Goal: Task Accomplishment & Management: Use online tool/utility

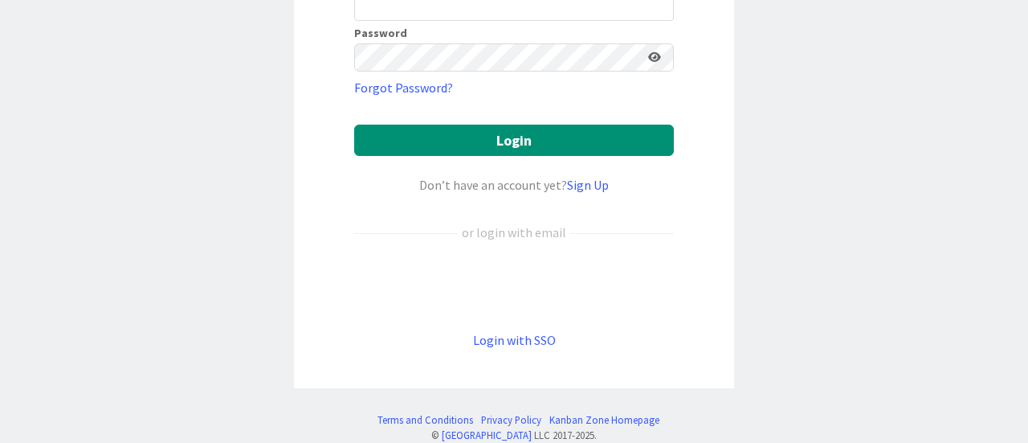
scroll to position [223, 0]
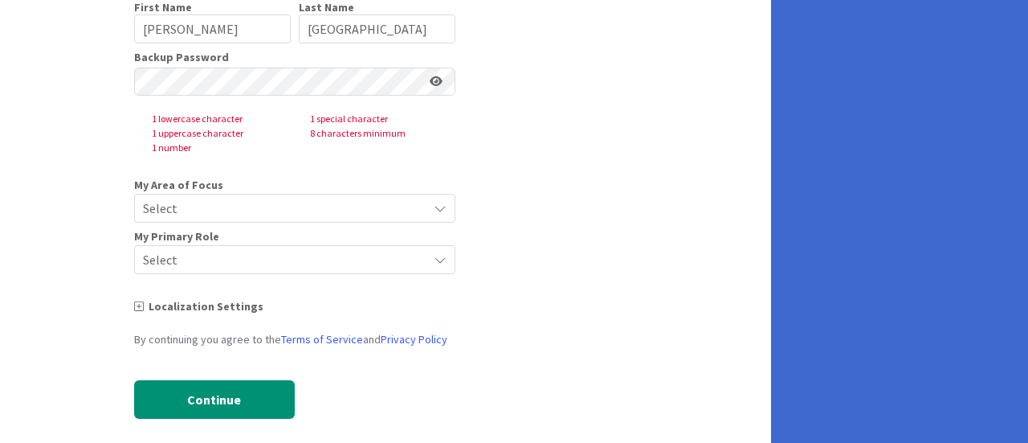
scroll to position [205, 0]
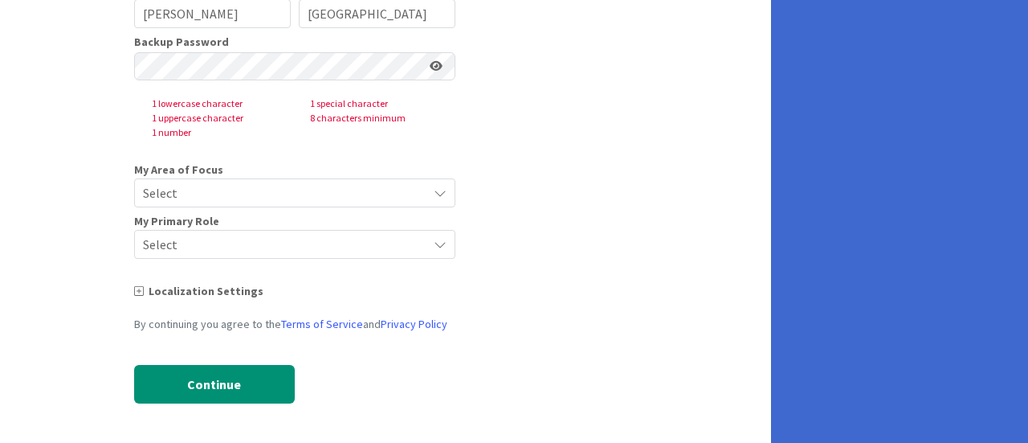
click at [355, 187] on span "Select" at bounding box center [281, 193] width 276 height 22
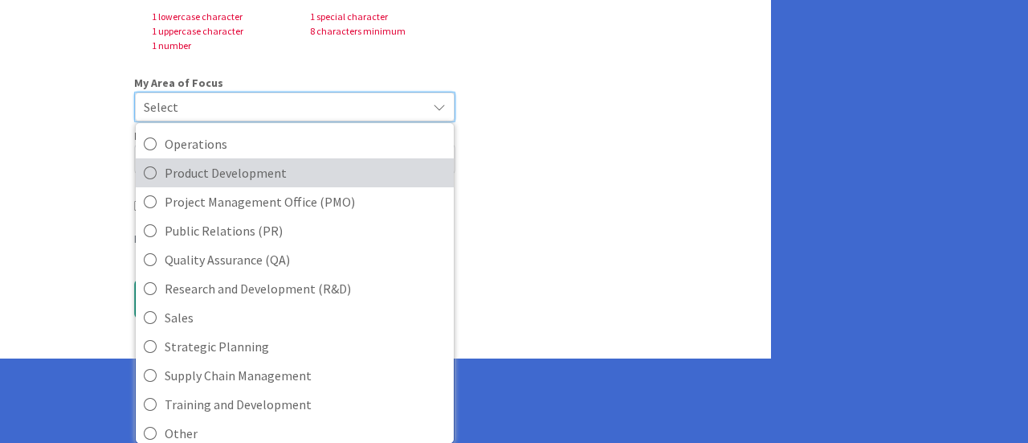
scroll to position [357, 0]
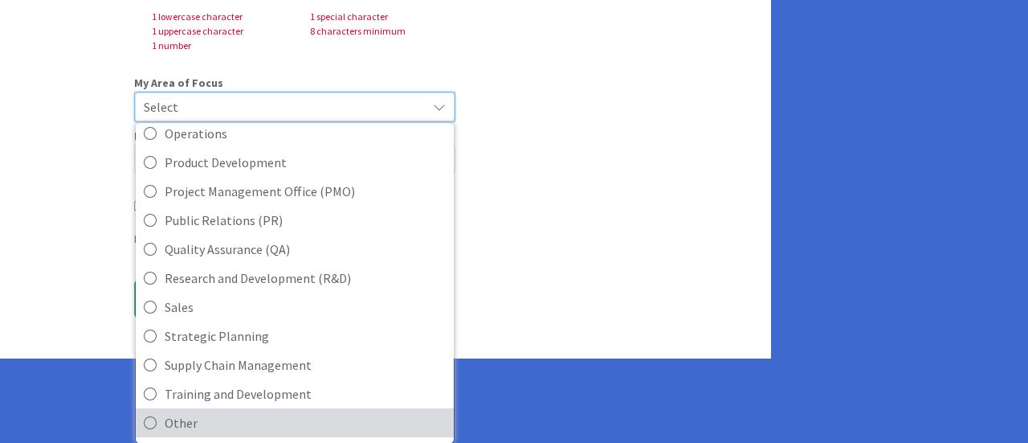
click at [382, 410] on span "Other" at bounding box center [305, 422] width 281 height 24
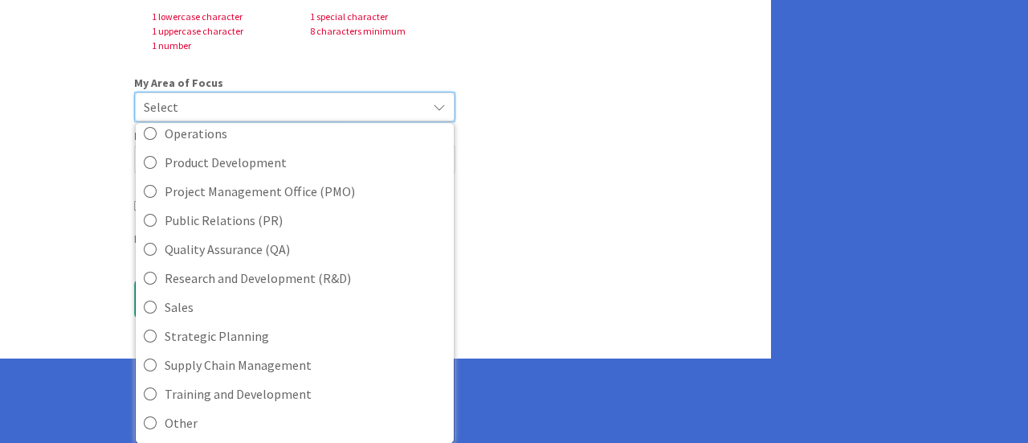
scroll to position [205, 0]
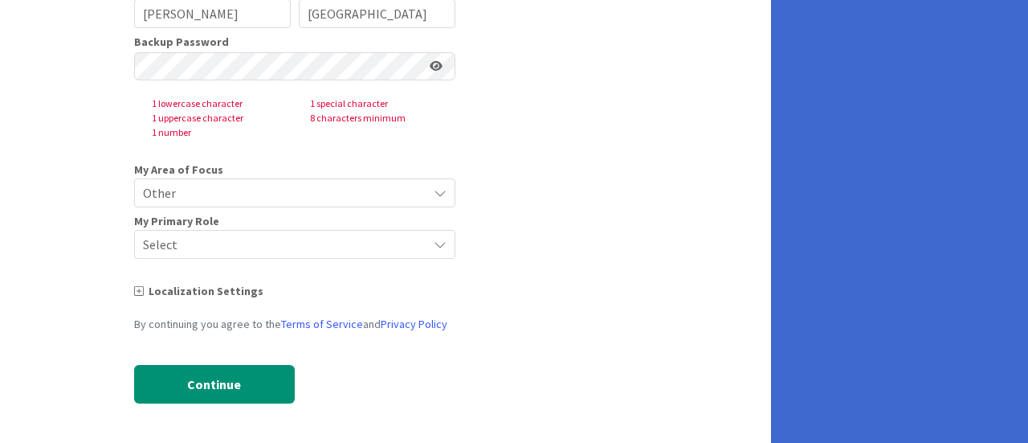
click at [334, 235] on span "Select" at bounding box center [281, 244] width 276 height 22
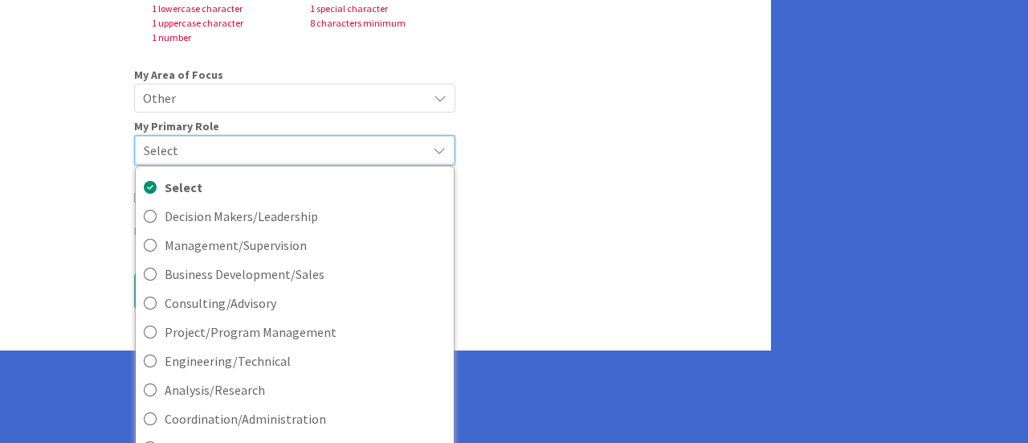
scroll to position [324, 0]
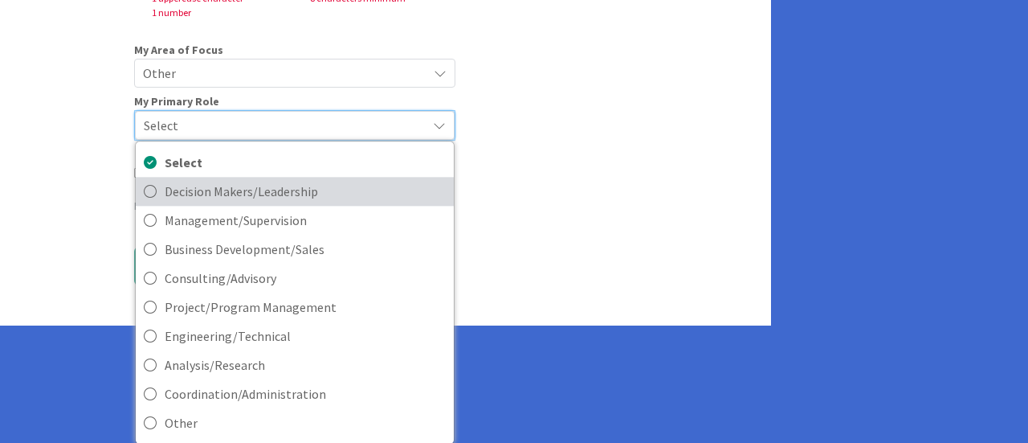
click at [300, 198] on span "Decision Makers/Leadership" at bounding box center [305, 191] width 281 height 24
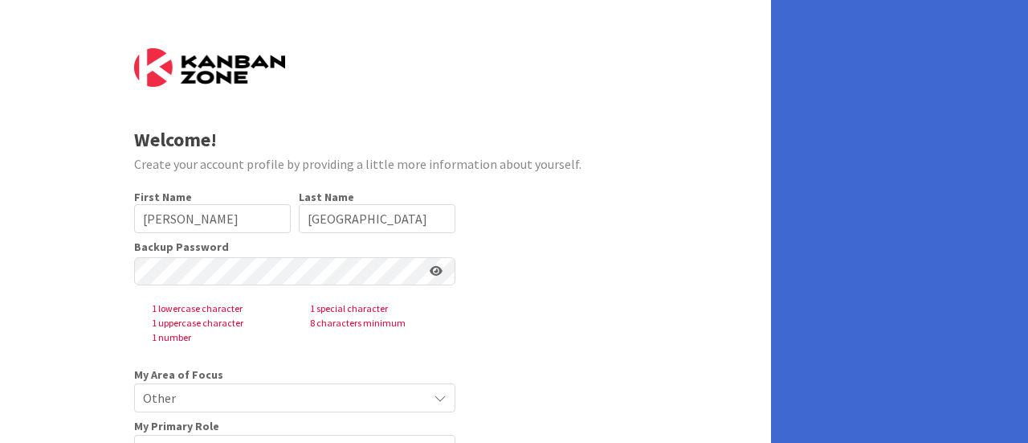
scroll to position [177, 0]
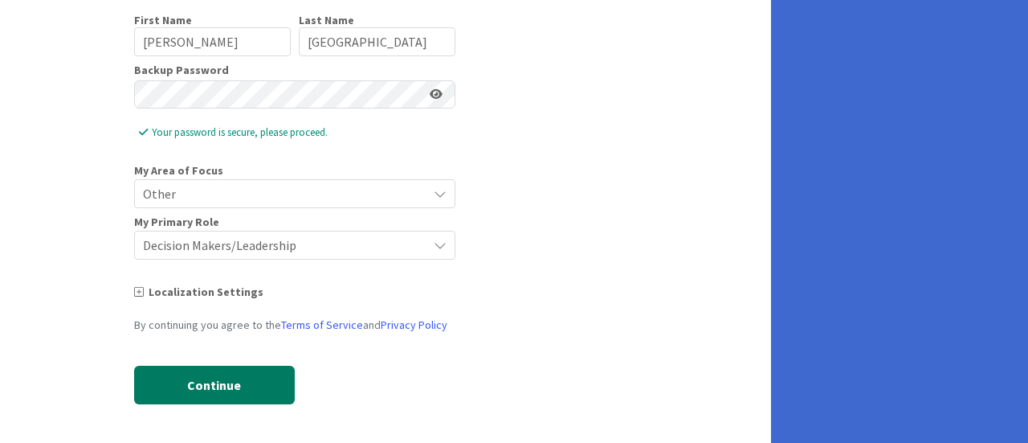
click at [263, 372] on button "Continue" at bounding box center [214, 384] width 161 height 39
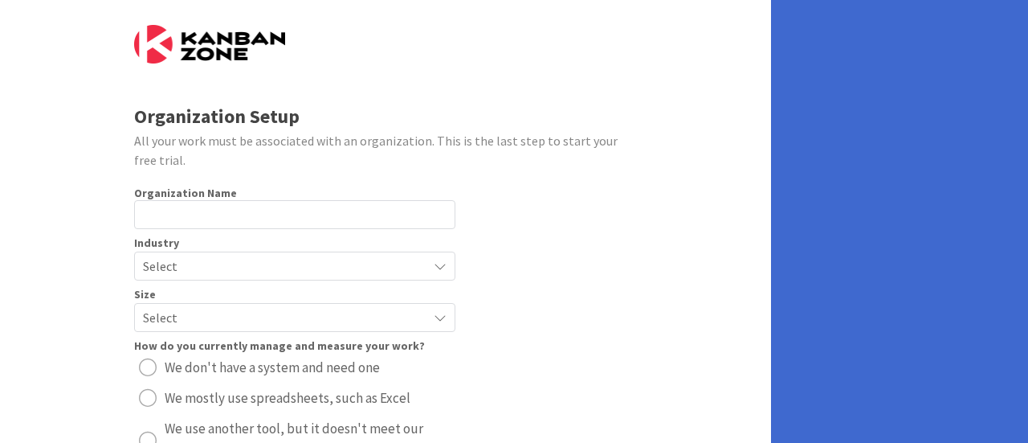
scroll to position [0, 0]
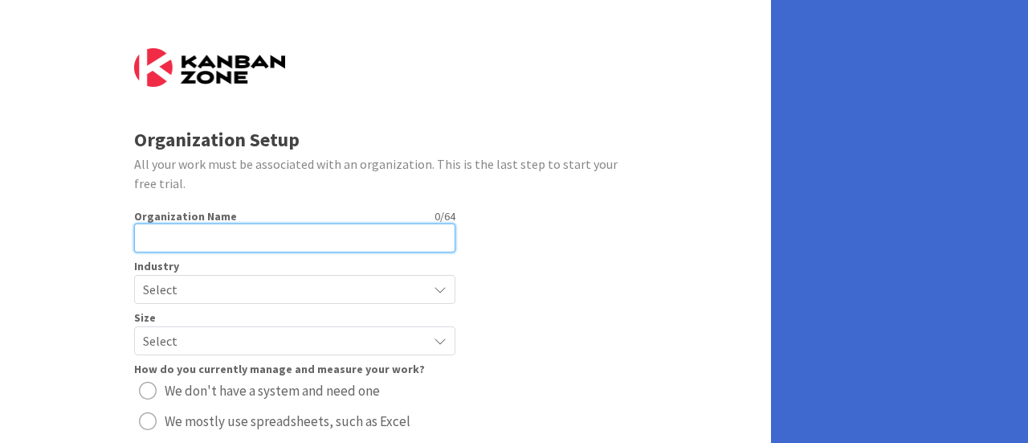
click at [360, 249] on input "text" at bounding box center [294, 237] width 321 height 29
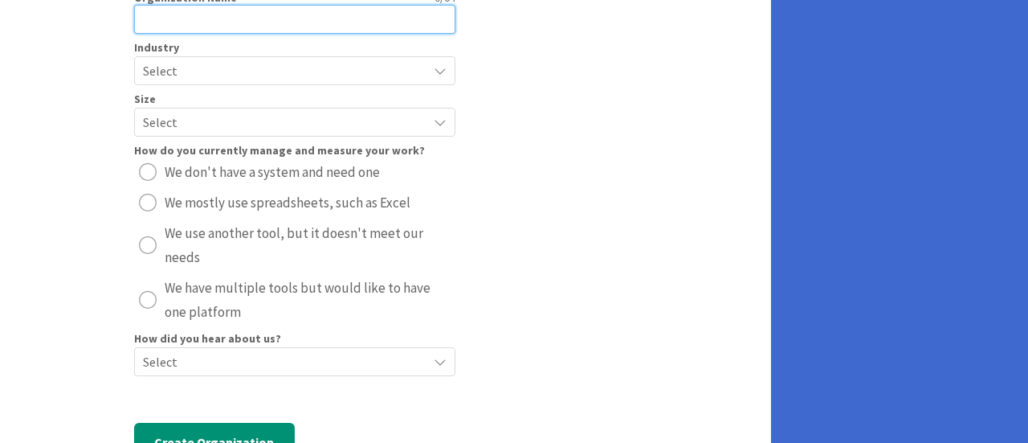
scroll to position [241, 0]
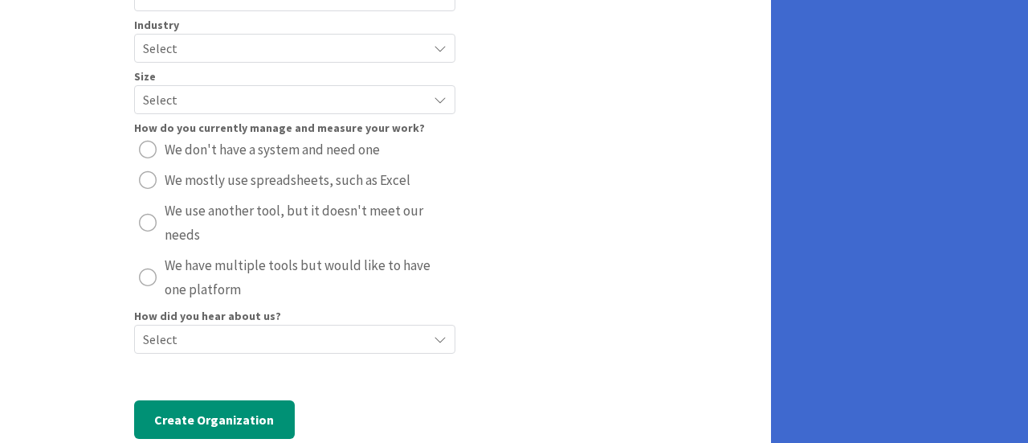
click at [443, 57] on div "Select" at bounding box center [294, 48] width 321 height 29
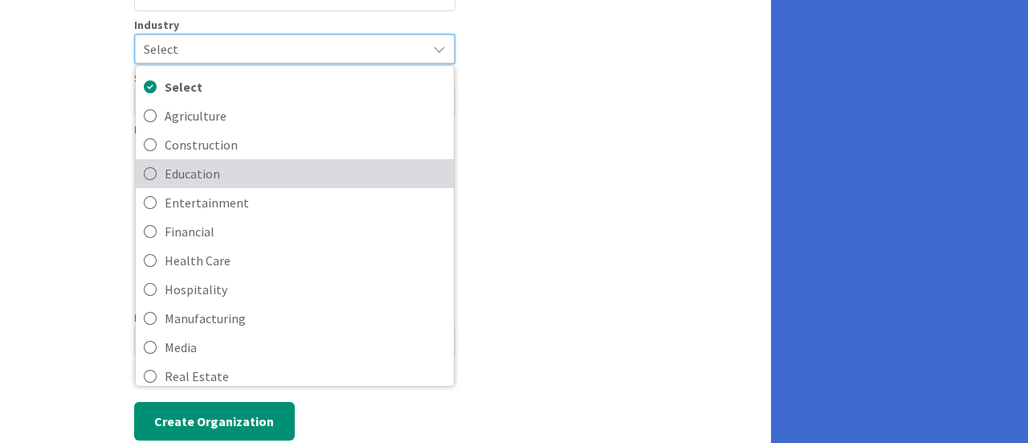
click at [413, 176] on span "Education" at bounding box center [305, 173] width 281 height 24
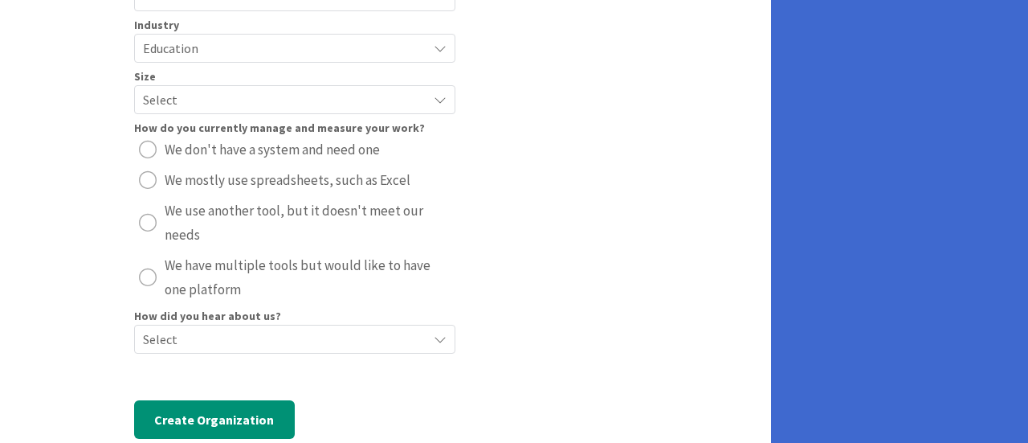
click at [347, 98] on span "Select" at bounding box center [281, 99] width 276 height 22
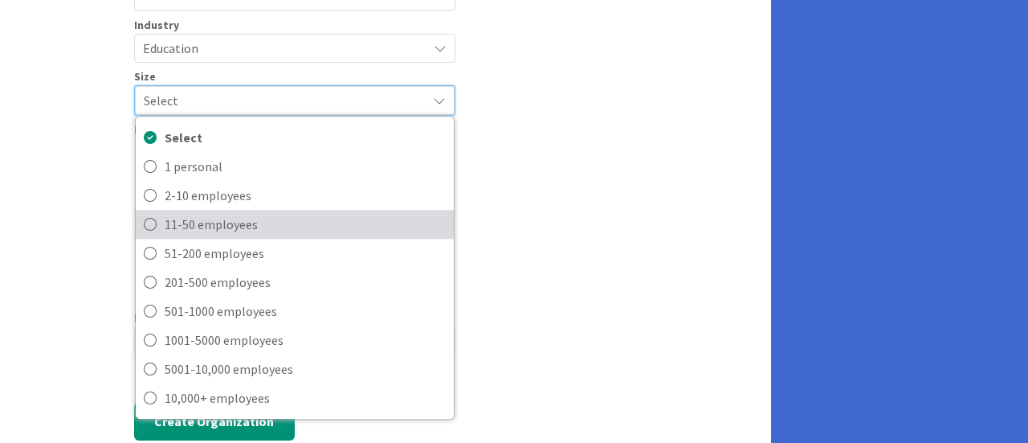
click at [321, 212] on span "11-50 employees" at bounding box center [305, 224] width 281 height 24
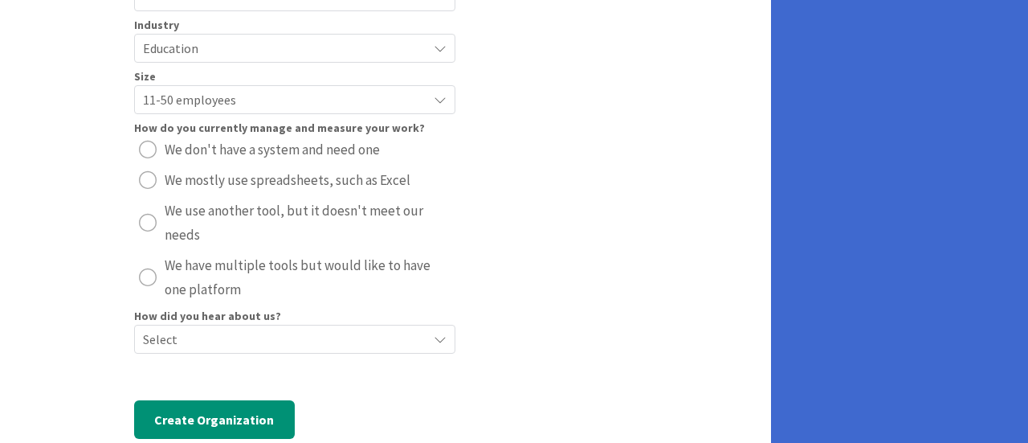
click at [155, 184] on div "radio" at bounding box center [148, 180] width 18 height 18
click at [153, 149] on div "radio" at bounding box center [148, 150] width 18 height 18
click at [149, 181] on div "radio" at bounding box center [148, 180] width 18 height 18
click at [183, 328] on span "Select" at bounding box center [281, 339] width 276 height 22
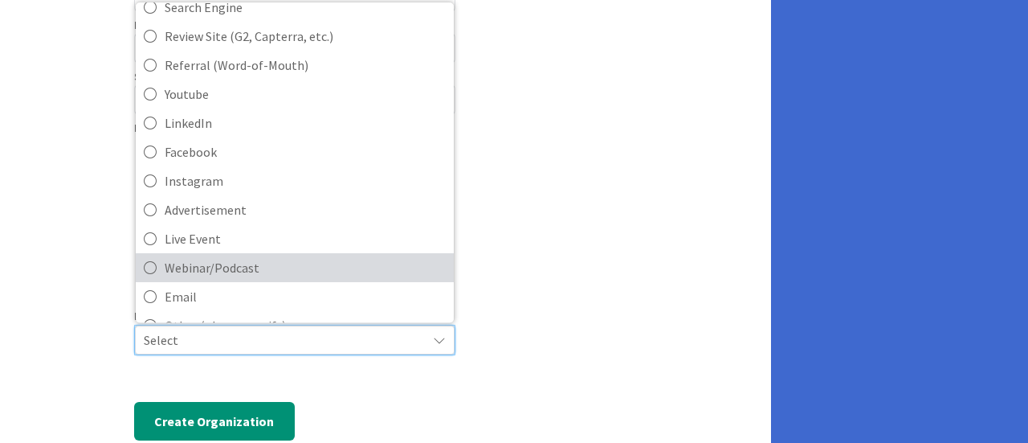
scroll to position [68, 0]
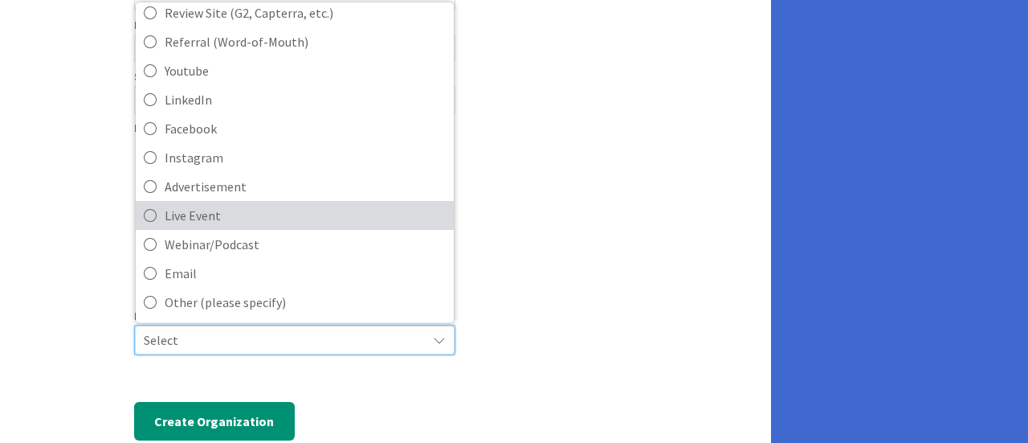
click at [266, 221] on span "Live Event" at bounding box center [305, 215] width 281 height 24
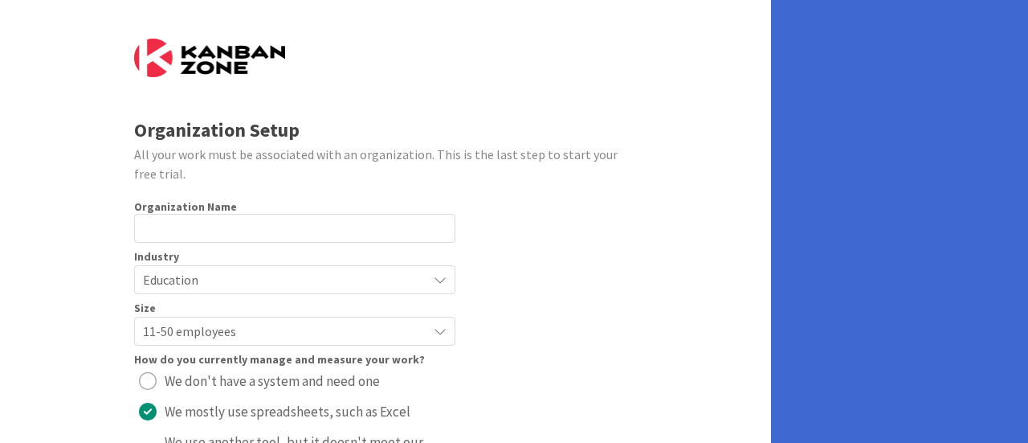
scroll to position [0, 0]
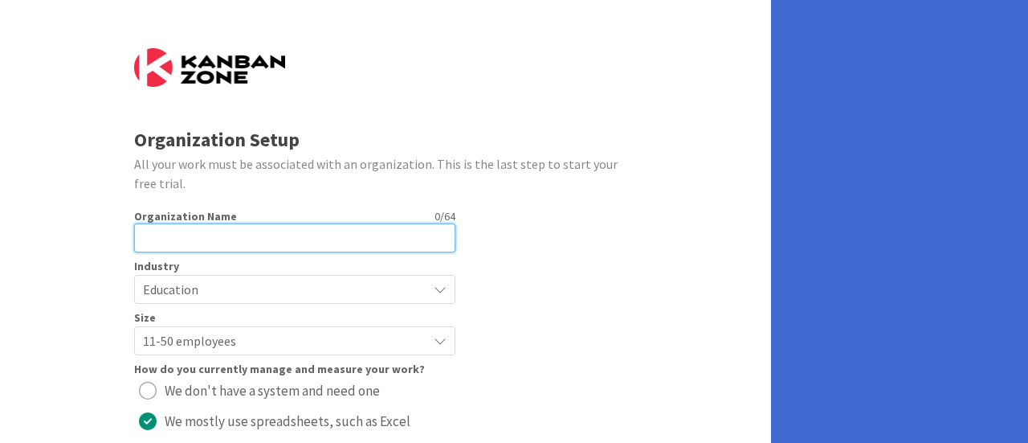
click at [273, 237] on input "text" at bounding box center [294, 237] width 321 height 29
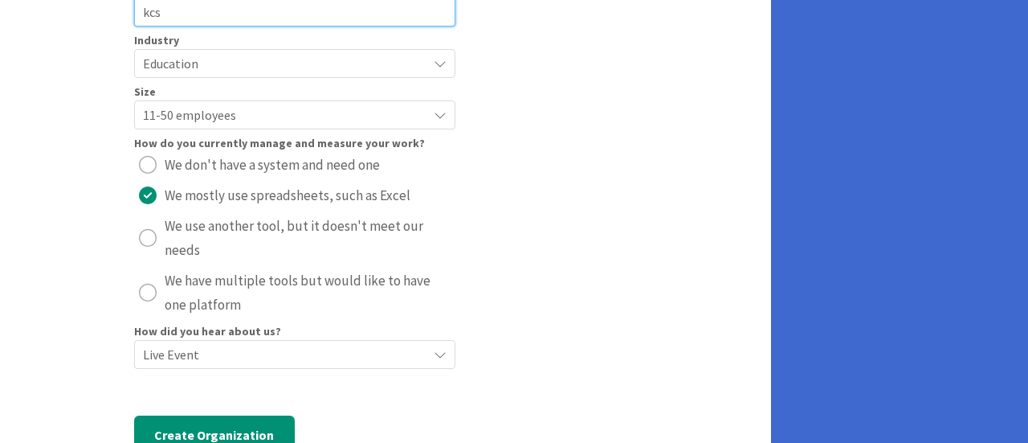
scroll to position [276, 0]
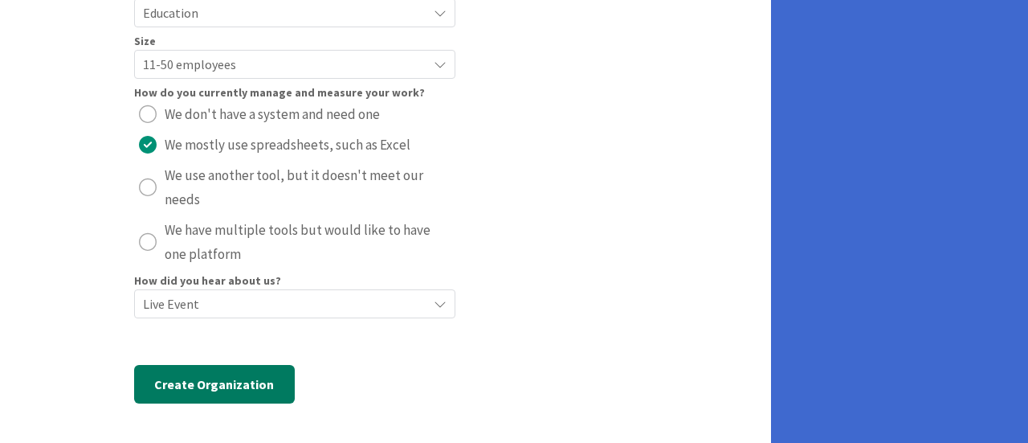
type input "kcs"
click at [204, 382] on button "Create Organization" at bounding box center [214, 384] width 161 height 39
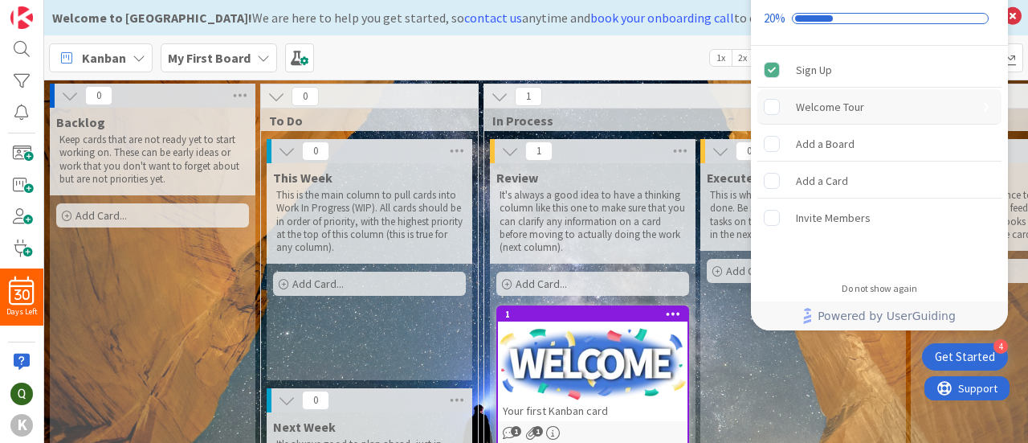
click at [835, 99] on div "Welcome Tour" at bounding box center [830, 106] width 68 height 19
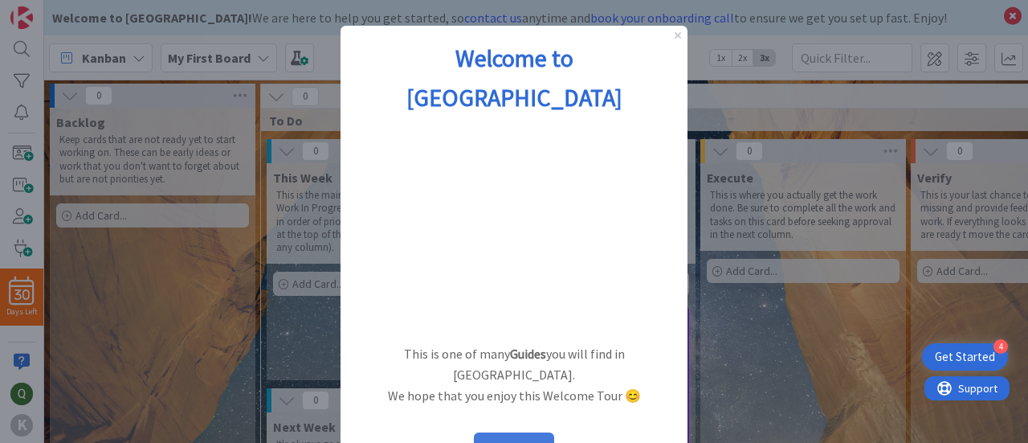
click at [545, 432] on button "START" at bounding box center [514, 447] width 80 height 31
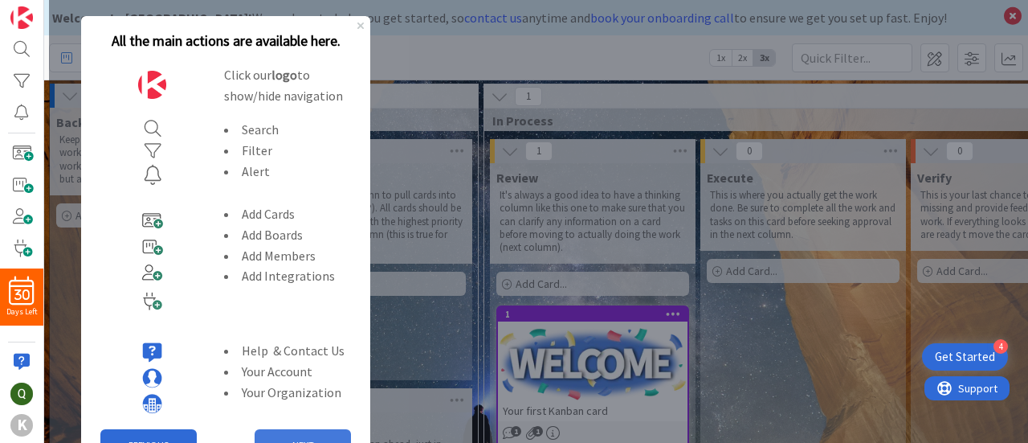
click at [337, 430] on button "NEXT" at bounding box center [303, 445] width 96 height 32
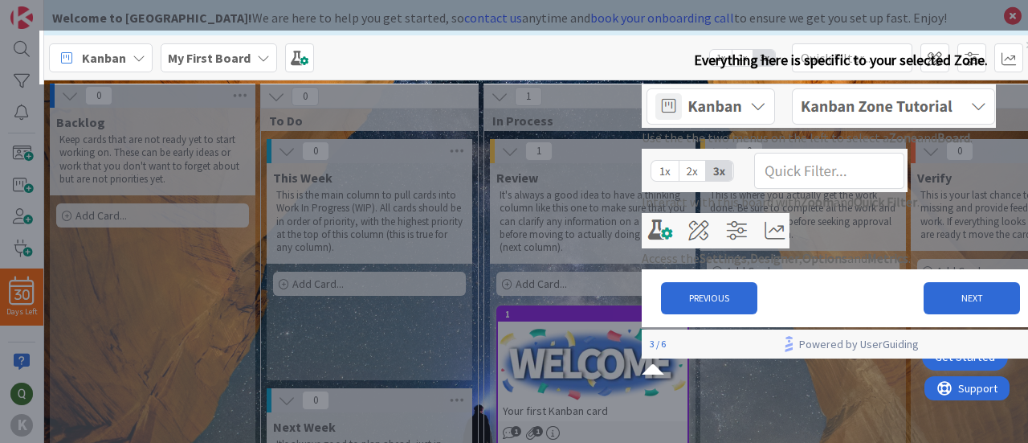
click at [927, 327] on div "PREVIOUS NEXT" at bounding box center [841, 298] width 398 height 58
drag, startPoint x: 931, startPoint y: 364, endPoint x: 1572, endPoint y: 399, distance: 642.7
click at [931, 314] on button "NEXT" at bounding box center [972, 298] width 96 height 32
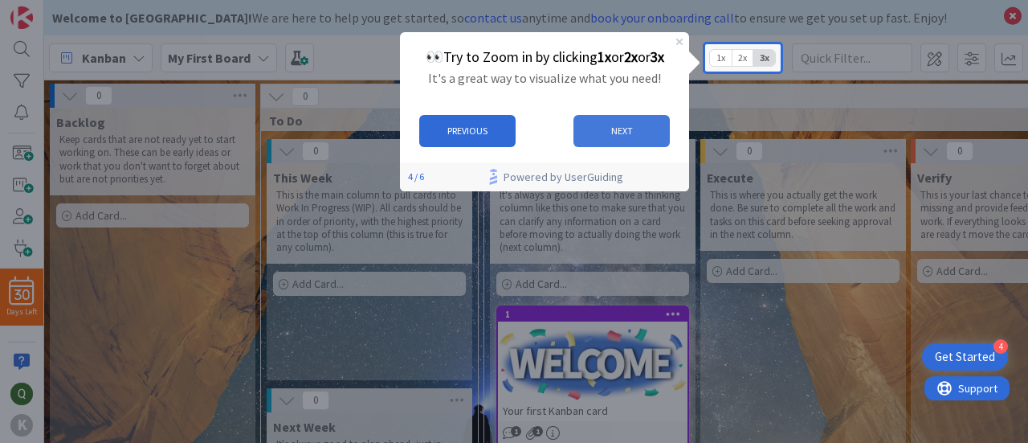
drag, startPoint x: 626, startPoint y: 105, endPoint x: 627, endPoint y: 114, distance: 9.0
click at [626, 107] on div "PREVIOUS NEXT" at bounding box center [543, 130] width 289 height 58
click at [628, 121] on button "NEXT" at bounding box center [621, 130] width 96 height 32
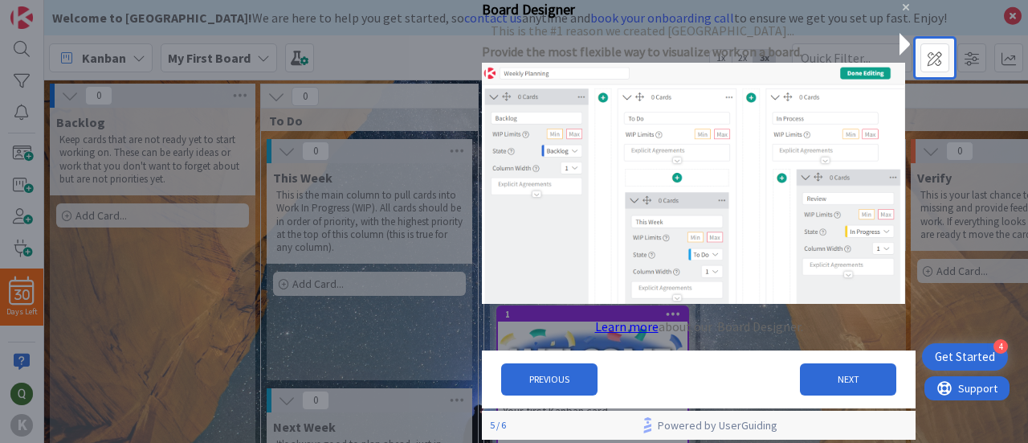
click at [747, 43] on p "This is the #1 reason we created [GEOGRAPHIC_DATA]..." at bounding box center [642, 32] width 320 height 21
drag, startPoint x: 798, startPoint y: 288, endPoint x: 811, endPoint y: 354, distance: 67.1
drag, startPoint x: 811, startPoint y: 354, endPoint x: 814, endPoint y: 386, distance: 32.2
click at [814, 386] on button "NEXT" at bounding box center [848, 380] width 96 height 32
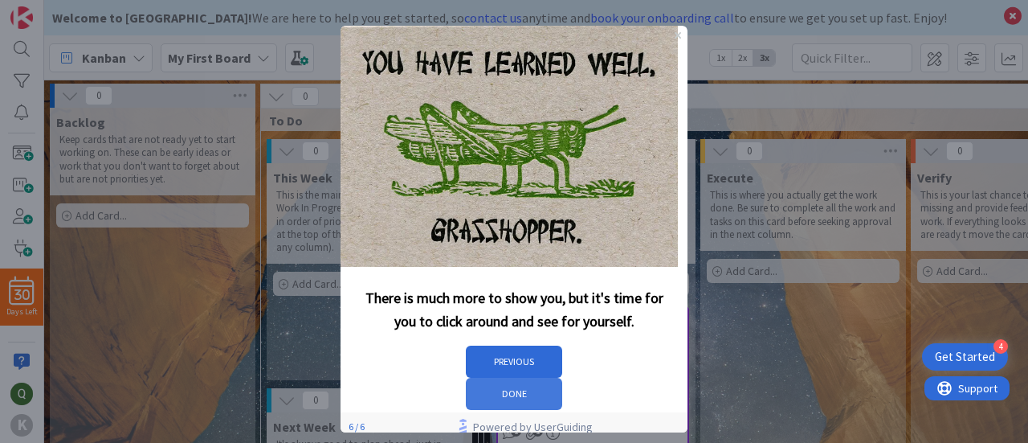
click at [562, 377] on button "DONE" at bounding box center [514, 393] width 96 height 32
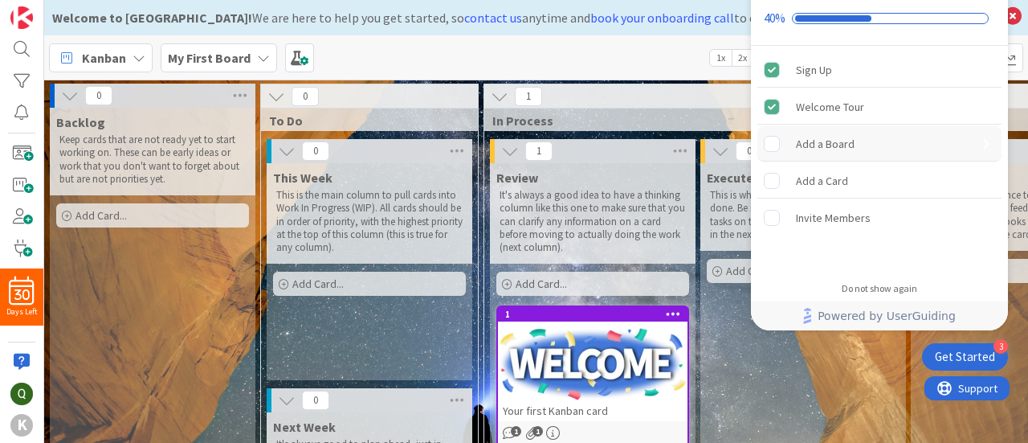
click at [774, 146] on rect "Add a Board is incomplete." at bounding box center [772, 143] width 15 height 15
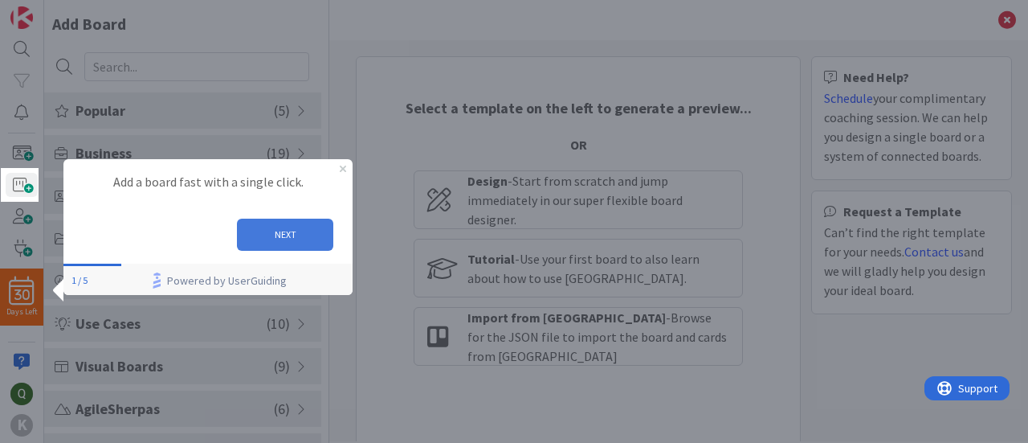
click at [318, 238] on button "NEXT" at bounding box center [285, 234] width 96 height 32
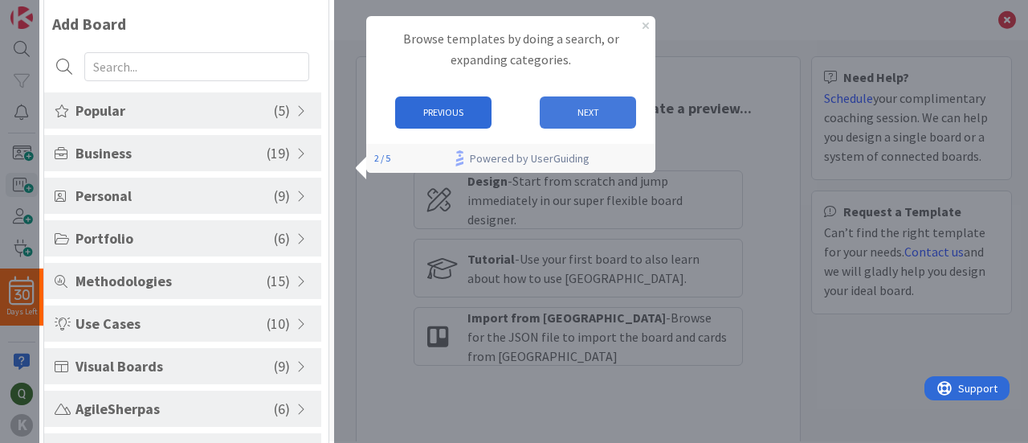
click at [576, 120] on button "NEXT" at bounding box center [587, 112] width 96 height 32
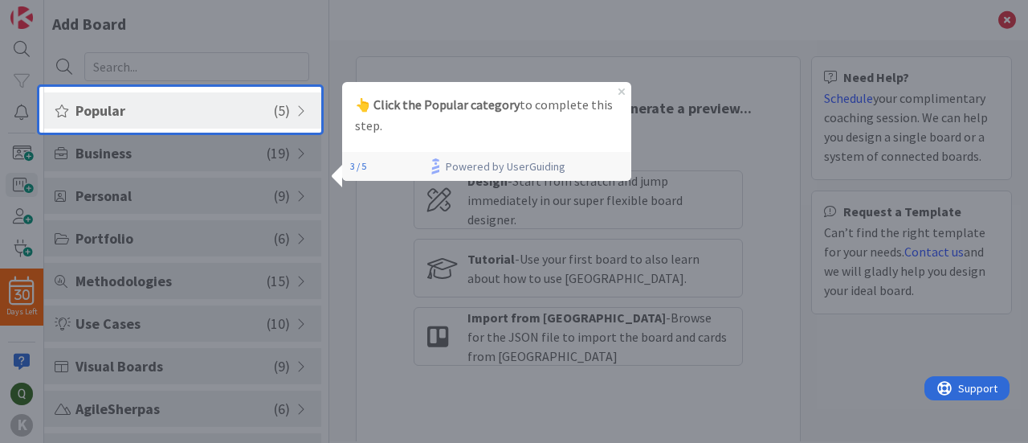
click at [239, 123] on div "Popular ( 5 )" at bounding box center [182, 110] width 277 height 36
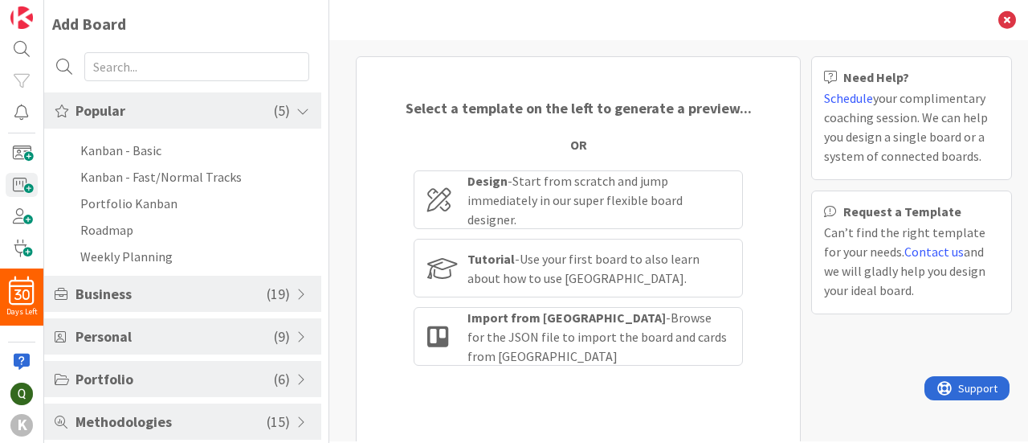
click at [288, 121] on div "Popular ( 5 )" at bounding box center [182, 110] width 277 height 36
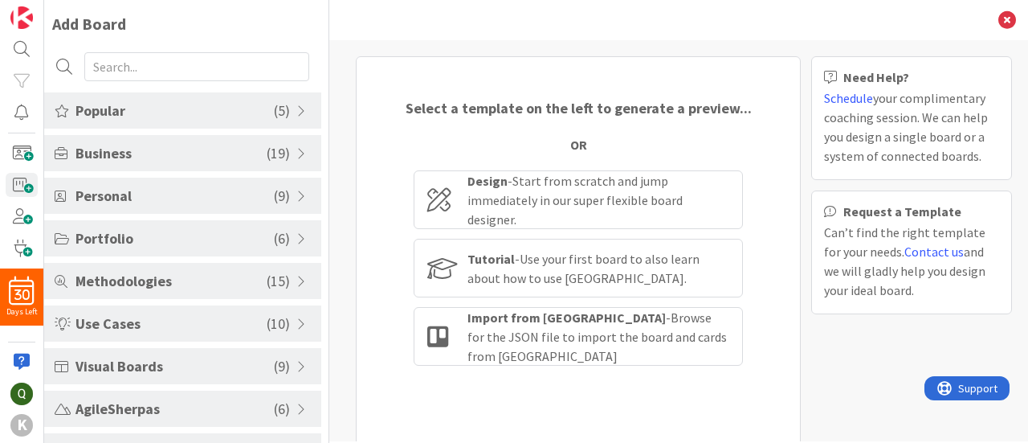
click at [289, 121] on div "Popular ( 5 )" at bounding box center [182, 110] width 277 height 36
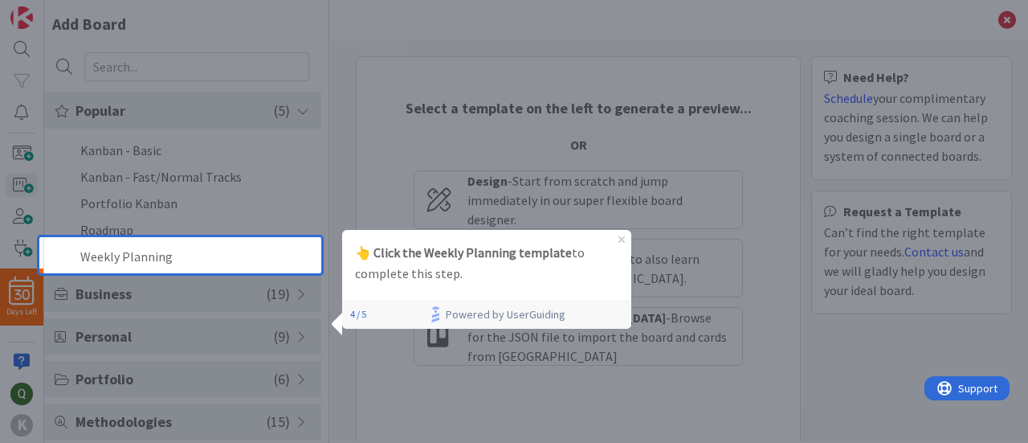
click at [371, 263] on p "👆 Click the Weekly Planning template to complete this step." at bounding box center [485, 263] width 263 height 42
click at [300, 263] on li "Weekly Planning" at bounding box center [182, 256] width 277 height 27
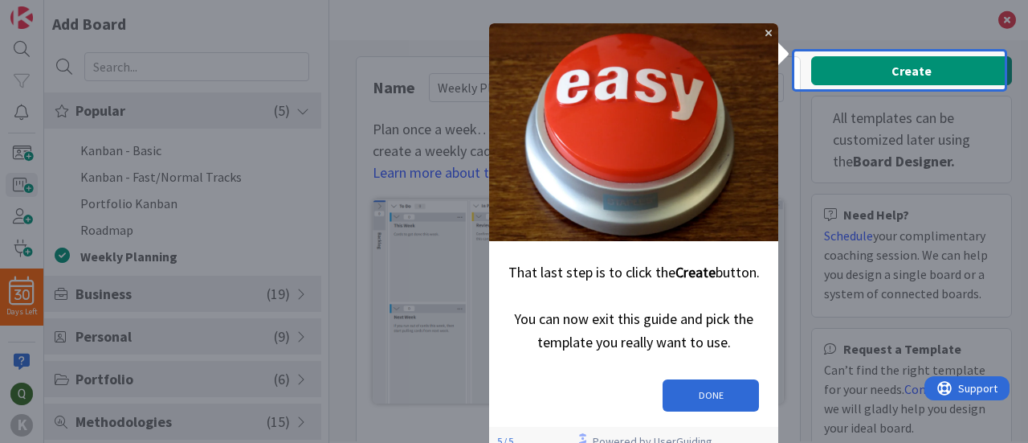
click at [681, 404] on div "DONE" at bounding box center [632, 394] width 289 height 58
click at [679, 392] on button "DONE" at bounding box center [710, 394] width 96 height 32
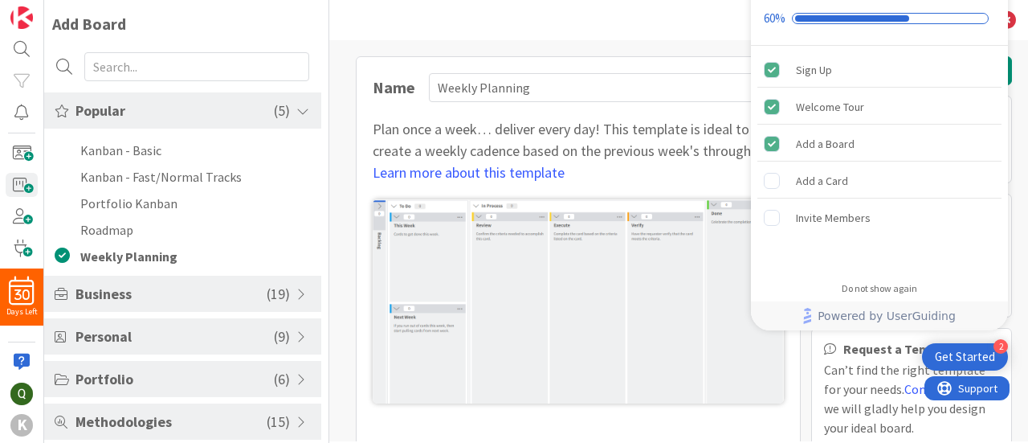
click at [241, 300] on span "Business" at bounding box center [170, 294] width 191 height 22
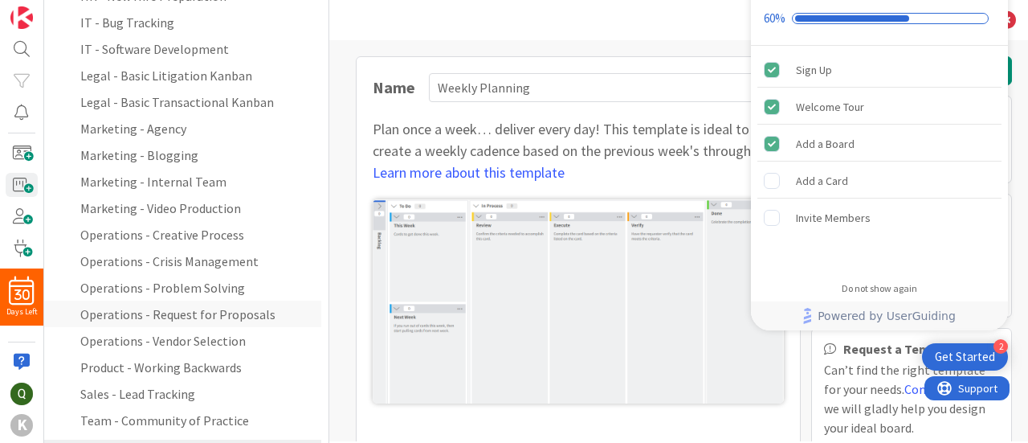
scroll to position [321, 0]
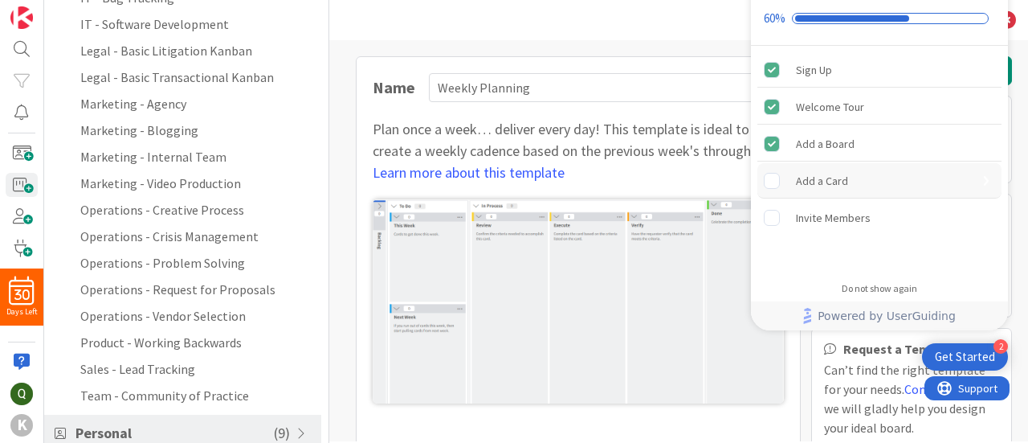
click at [777, 187] on rect "Add a Card is incomplete." at bounding box center [772, 180] width 15 height 15
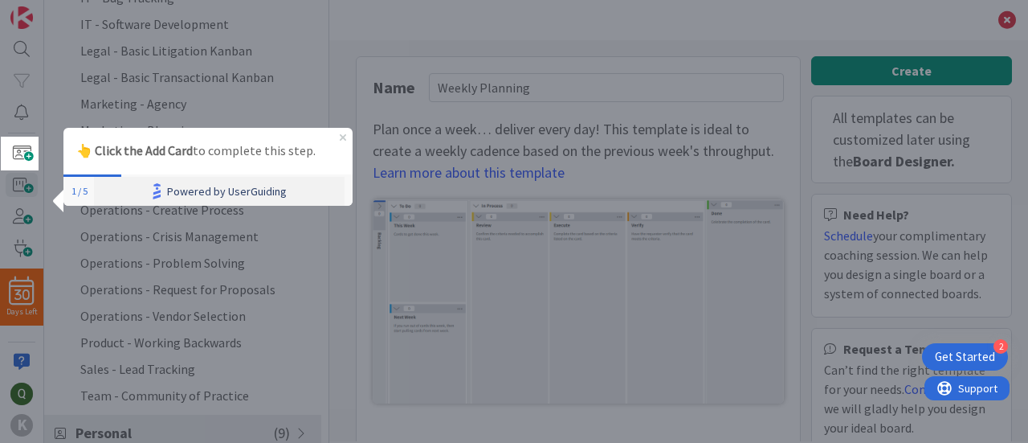
scroll to position [0, 0]
click at [24, 153] on span at bounding box center [22, 152] width 32 height 23
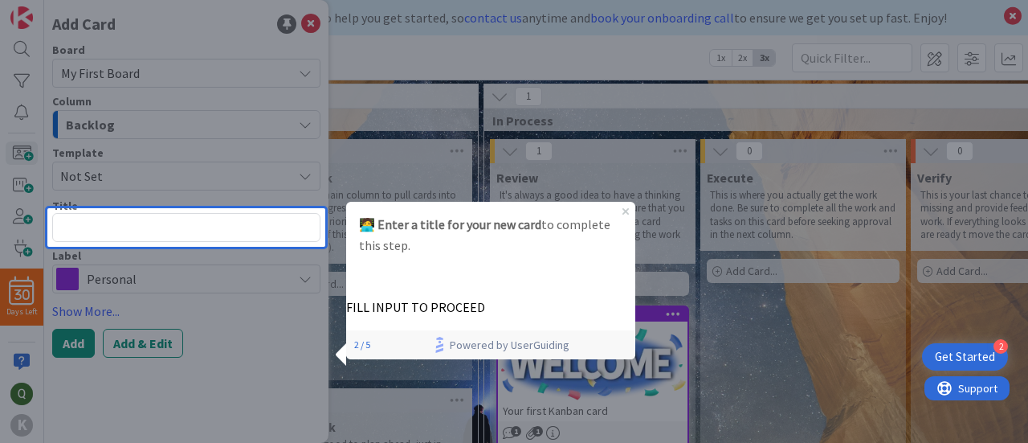
click at [514, 299] on p "FILL INPUT TO PROCEED" at bounding box center [490, 307] width 289 height 17
click at [295, 224] on textarea at bounding box center [186, 227] width 268 height 29
type textarea "x"
type textarea "S"
type textarea "x"
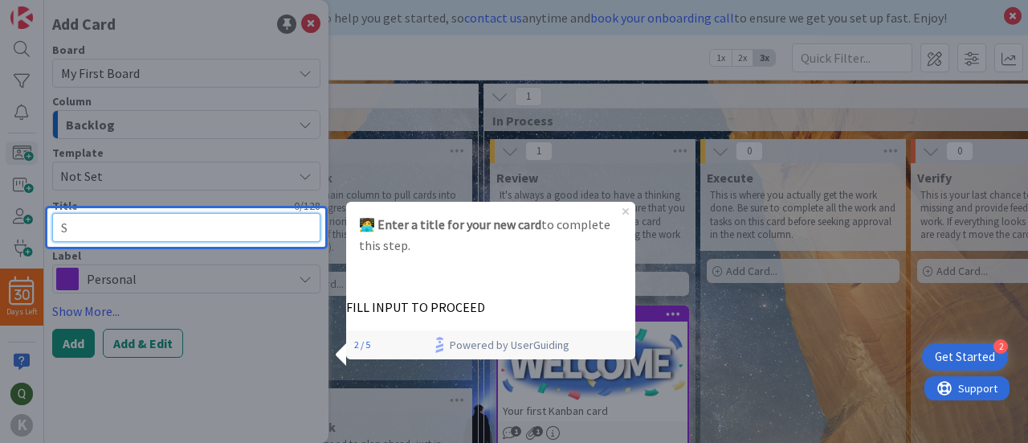
type textarea "Sa"
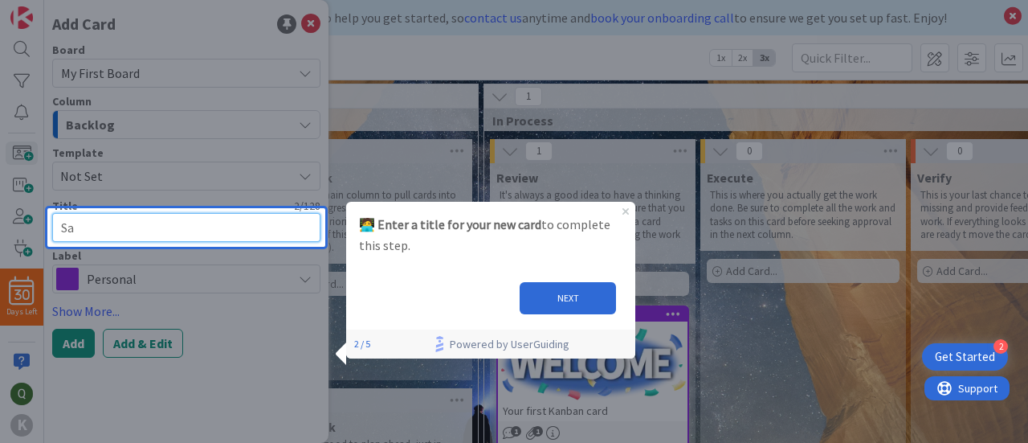
type textarea "x"
type textarea "Sat"
type textarea "x"
type textarea "Sate"
type textarea "x"
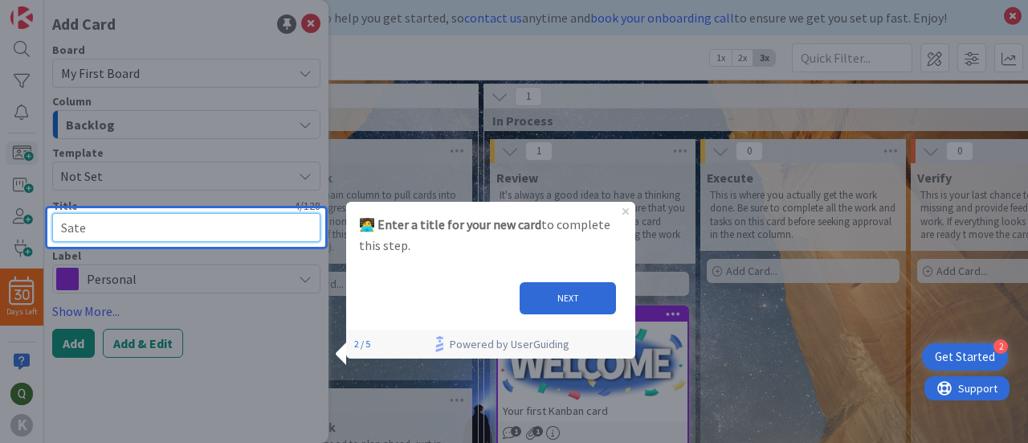
type textarea "Satel"
type textarea "x"
type textarea "Satell"
type textarea "x"
type textarea "Satelli"
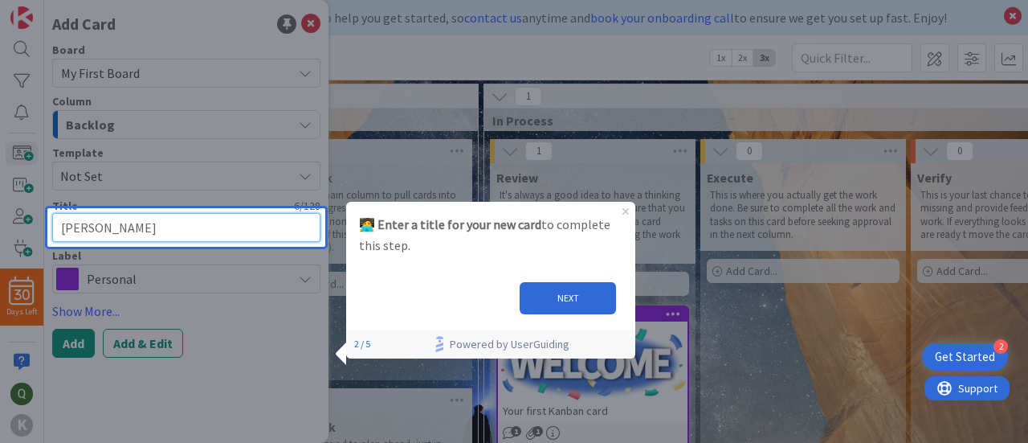
type textarea "x"
type textarea "Satellit"
type textarea "x"
type textarea "Satellite"
type textarea "x"
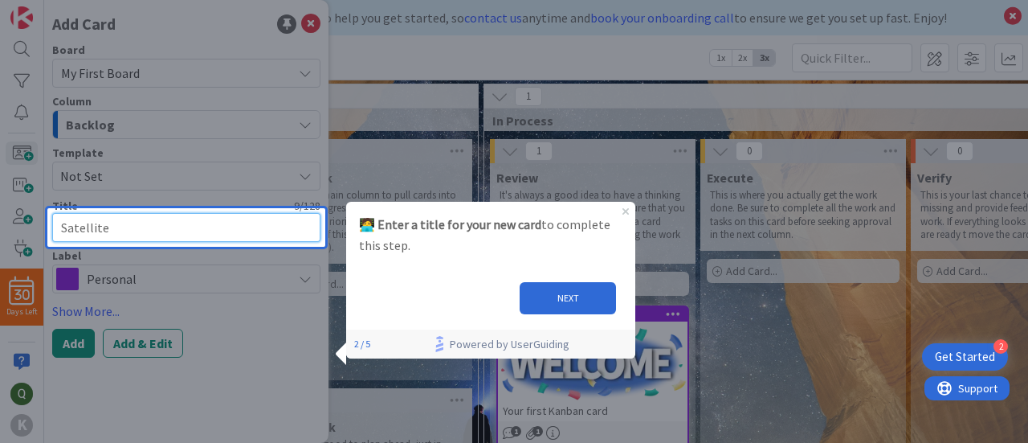
type textarea "Satellite"
type textarea "x"
type textarea "Satellite S"
type textarea "x"
type textarea "Satellite St"
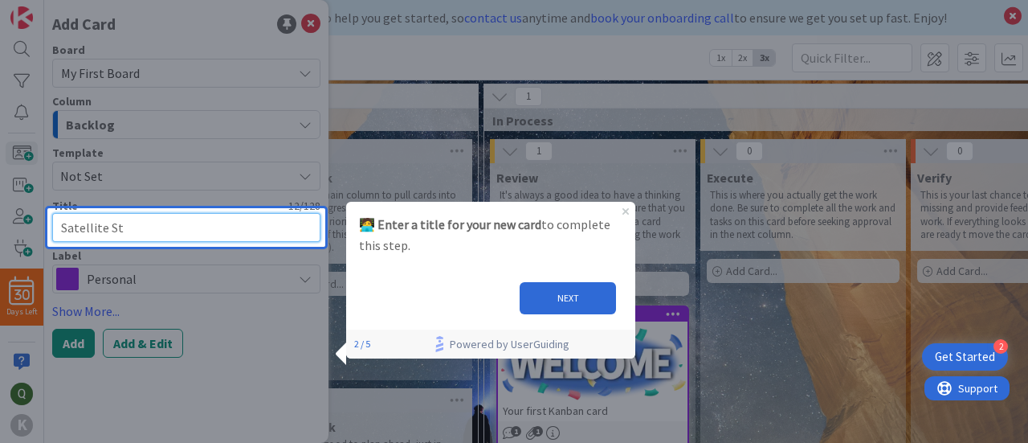
type textarea "x"
type textarea "Satellite Stu"
type textarea "x"
type textarea "Satellite Stud"
type textarea "x"
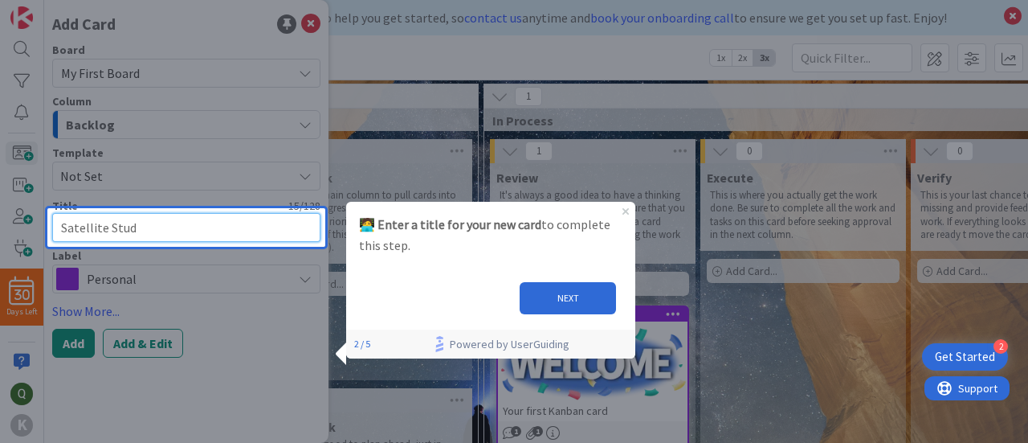
type textarea "Satellite Stude"
type textarea "x"
type textarea "Satellite Studen"
type textarea "x"
type textarea "Satellite Student"
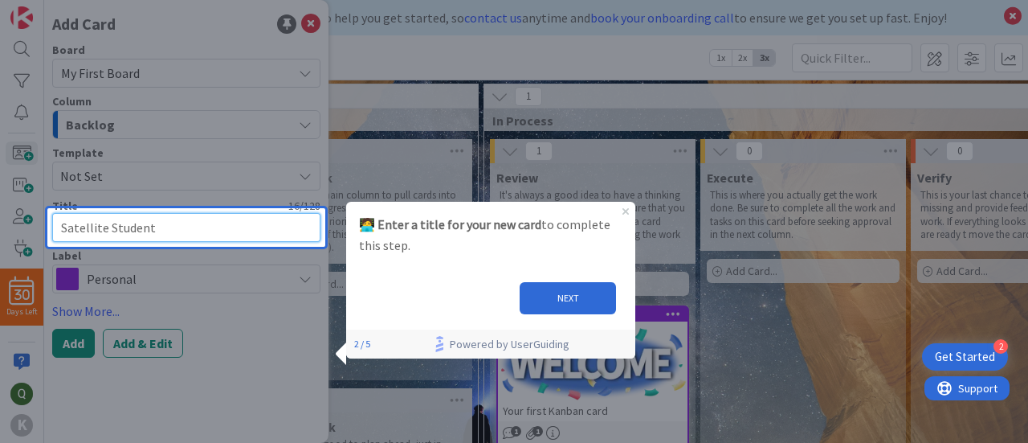
type textarea "x"
type textarea "Satellite Student"
type textarea "x"
type textarea "Satellite Student o"
type textarea "x"
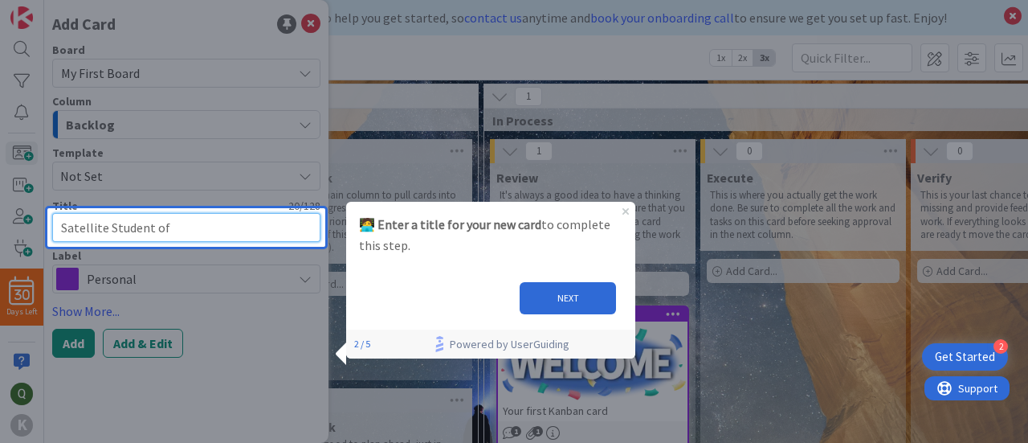
type textarea "Satellite Student of"
type textarea "x"
type textarea "Satellite Student of t"
type textarea "x"
type textarea "Satellite Student of th"
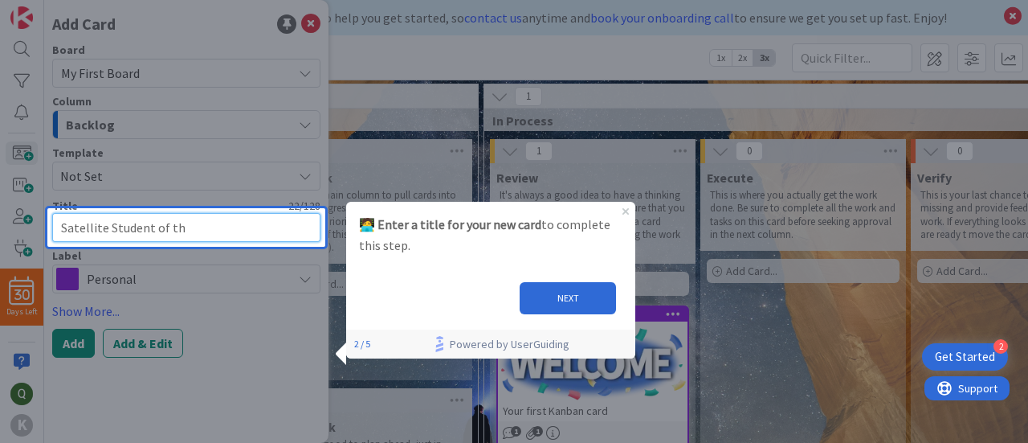
type textarea "x"
type textarea "Satellite Student of the"
type textarea "x"
type textarea "Satellite Student of the"
type textarea "x"
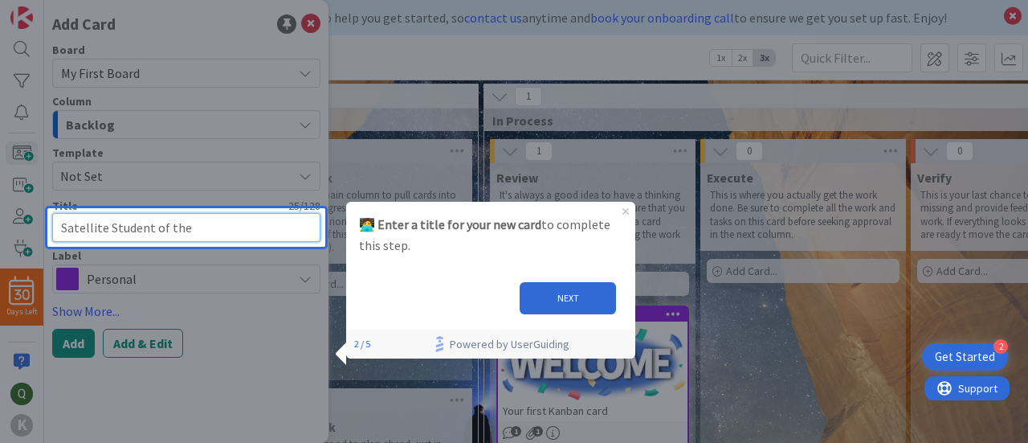
type textarea "Satellite Student of the M"
type textarea "x"
type textarea "Satellite Student of the Mo"
type textarea "x"
type textarea "Satellite Student of the Mot"
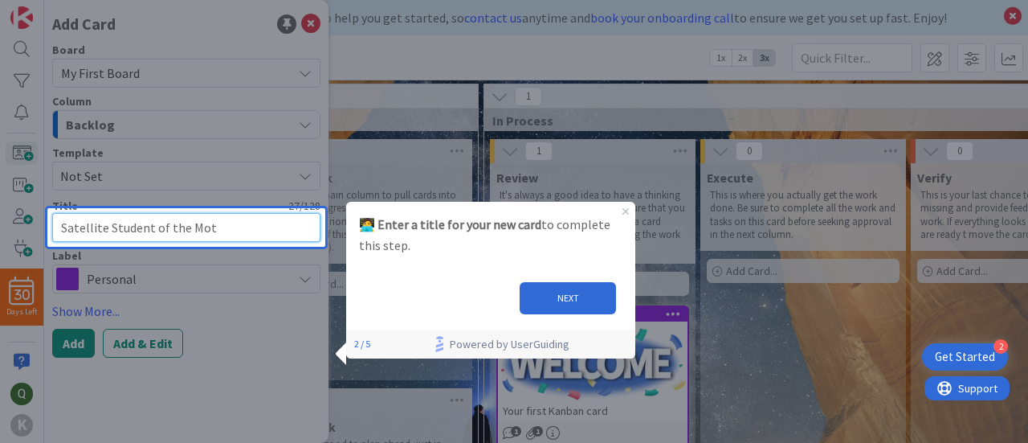
type textarea "x"
type textarea "Satellite Student of the Moth"
type textarea "x"
type textarea "Satellite Student of the Moth"
type textarea "x"
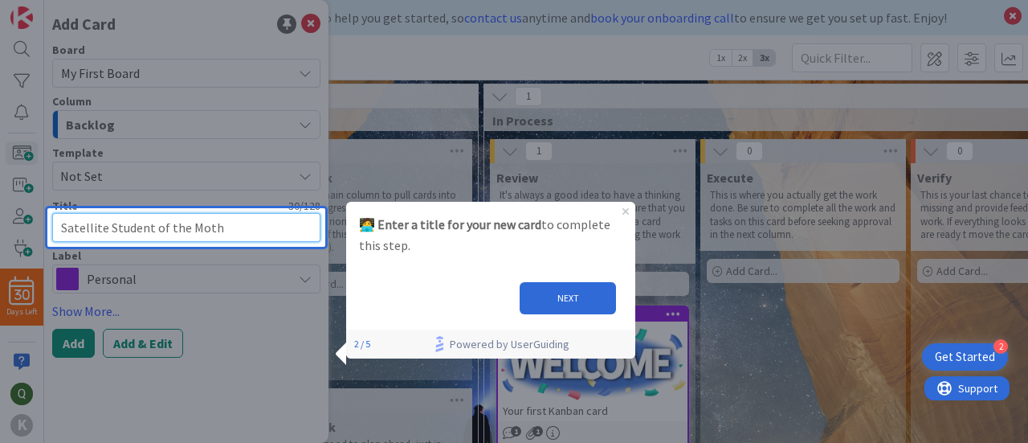
type textarea "Satellite Student of the Moth"
type textarea "x"
type textarea "Satellite Student of the Mot"
type textarea "x"
type textarea "Satellite Student of the Mo"
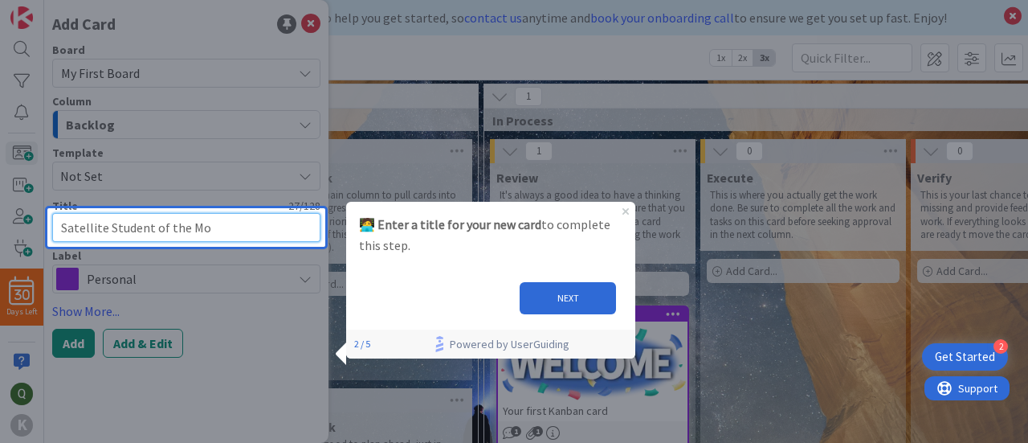
type textarea "x"
type textarea "Satellite Student of the Mon"
type textarea "x"
type textarea "Satellite Student of the Mont"
type textarea "x"
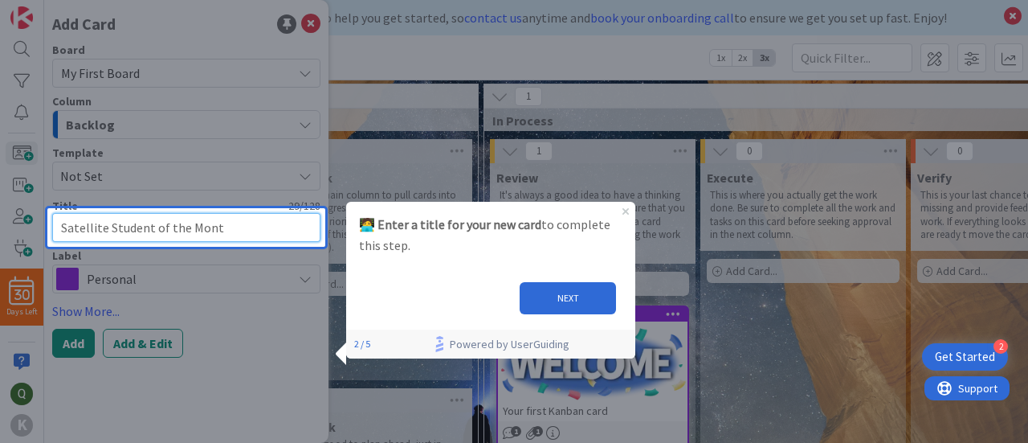
type textarea "Satellite Student of the Month"
type textarea "x"
type textarea "Satellite Student of the Month"
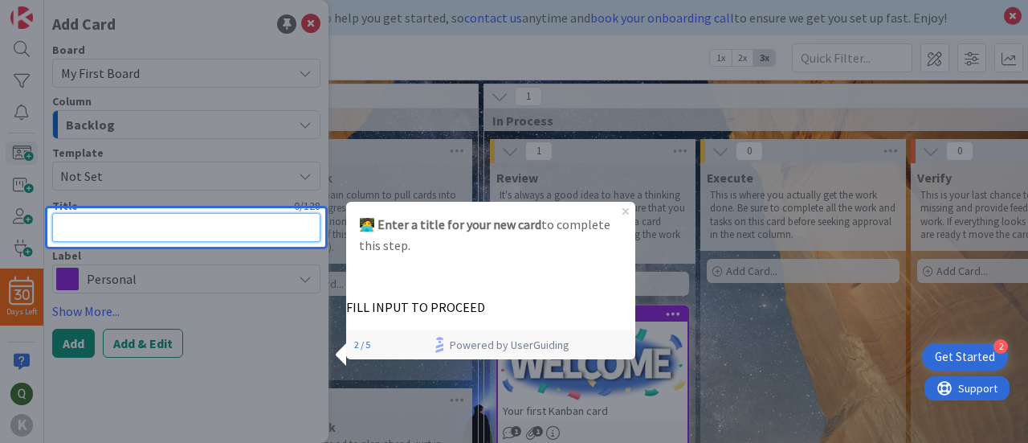
click at [262, 226] on textarea at bounding box center [186, 227] width 268 height 29
type textarea "x"
type textarea "S"
type textarea "x"
type textarea "Sa"
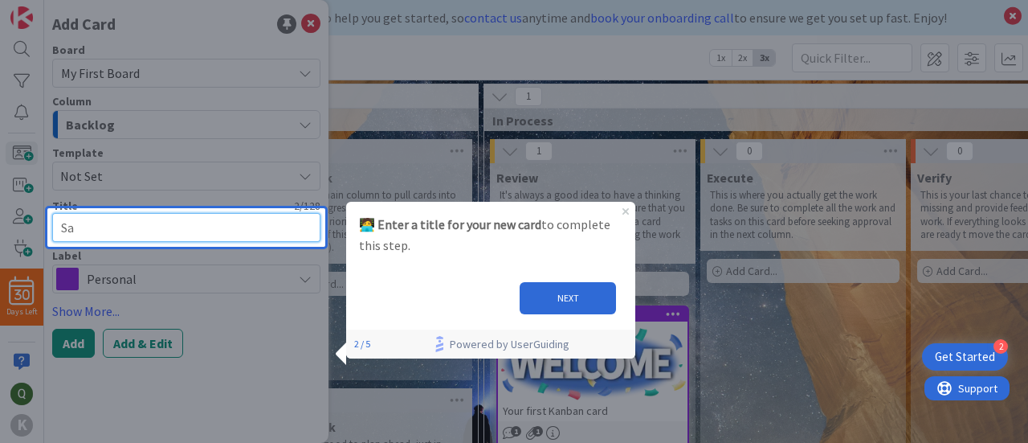
type textarea "x"
type textarea "Sat"
type textarea "x"
type textarea "Sate"
type textarea "x"
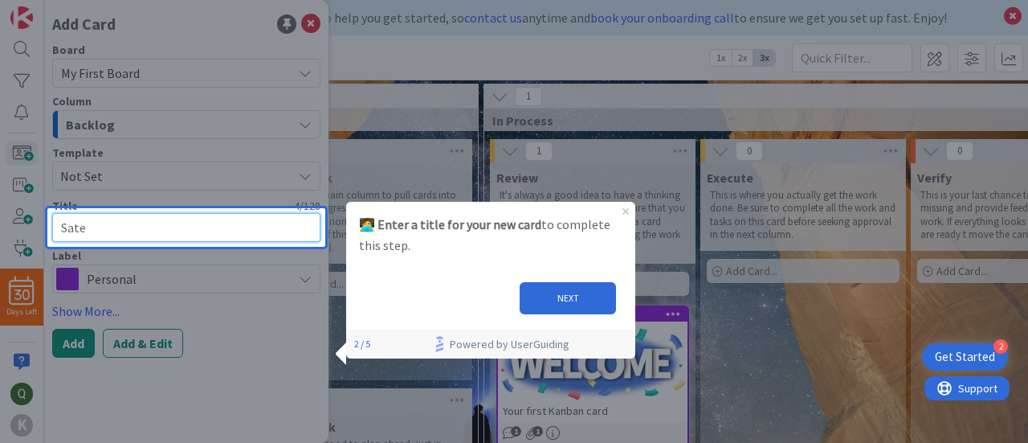
type textarea "Satel"
type textarea "x"
type textarea "Satell"
type textarea "x"
type textarea "Satelli"
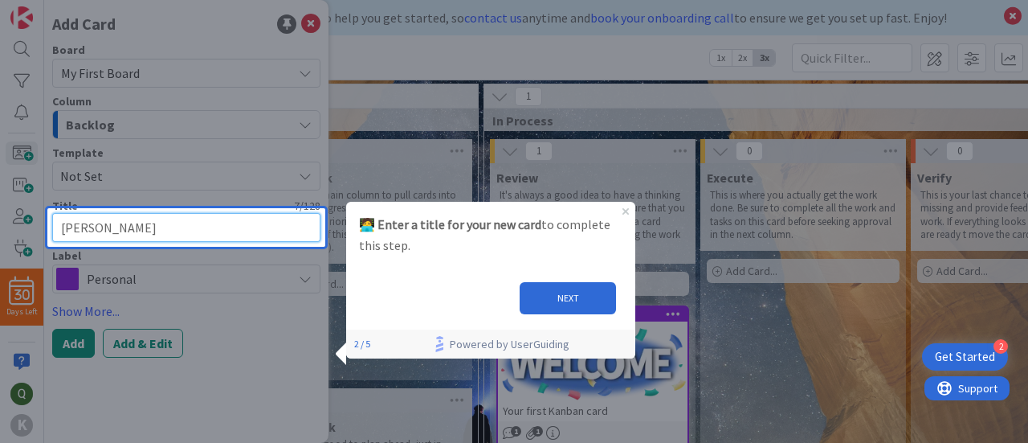
type textarea "x"
type textarea "Satellie"
type textarea "x"
type textarea "Satellie"
type textarea "x"
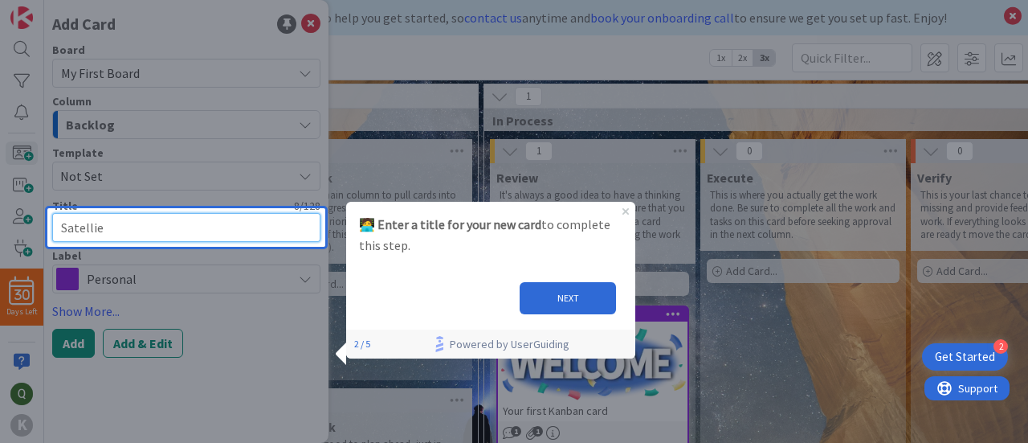
type textarea "Satelli"
type textarea "x"
type textarea "Satellit"
type textarea "x"
type textarea "Satellite"
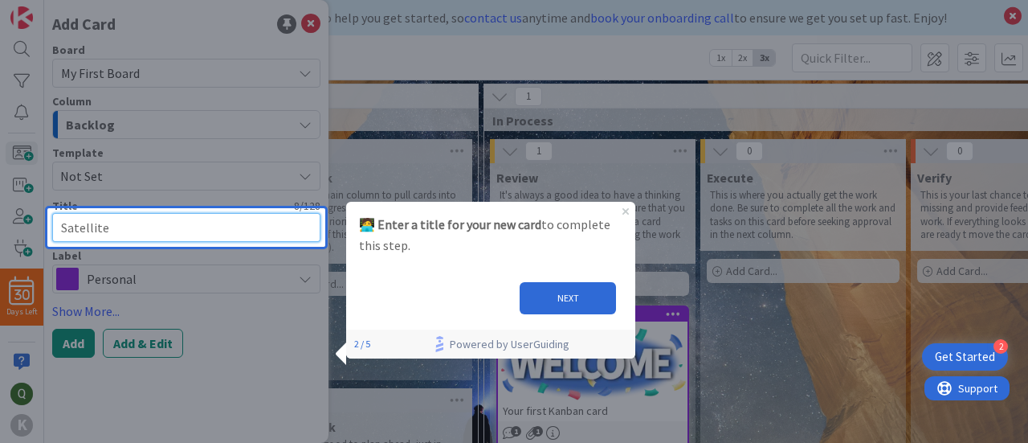
type textarea "x"
type textarea "Satellite"
type textarea "x"
type textarea "Satellite S"
type textarea "x"
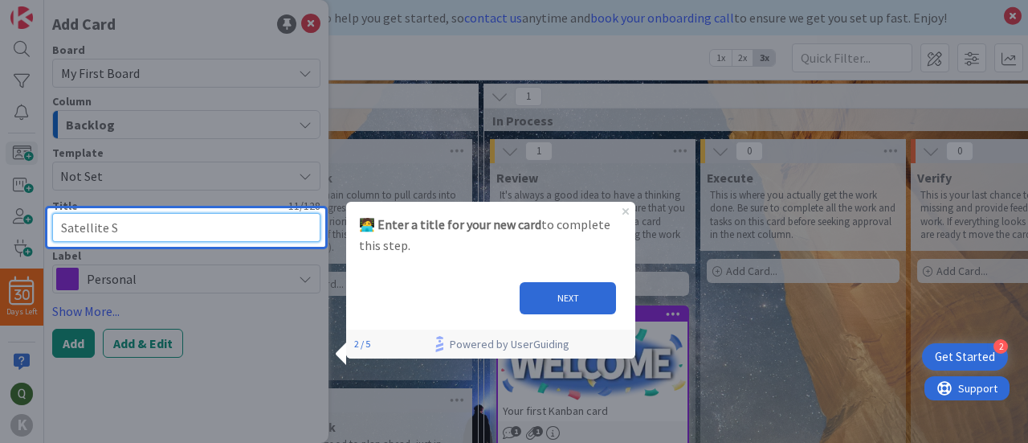
type textarea "Satellite"
type textarea "x"
type textarea "Satellite s"
type textarea "x"
type textarea "Satellite st"
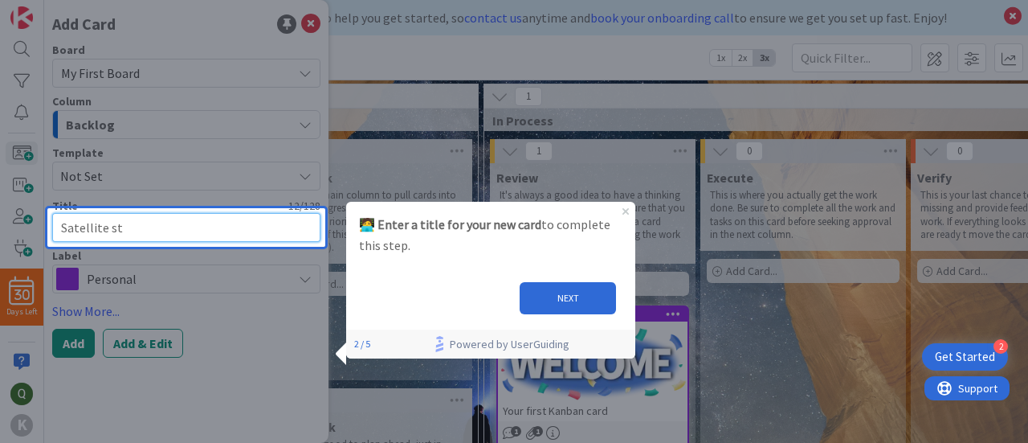
type textarea "x"
type textarea "Satellite stu"
type textarea "x"
type textarea "Satellite stud"
type textarea "x"
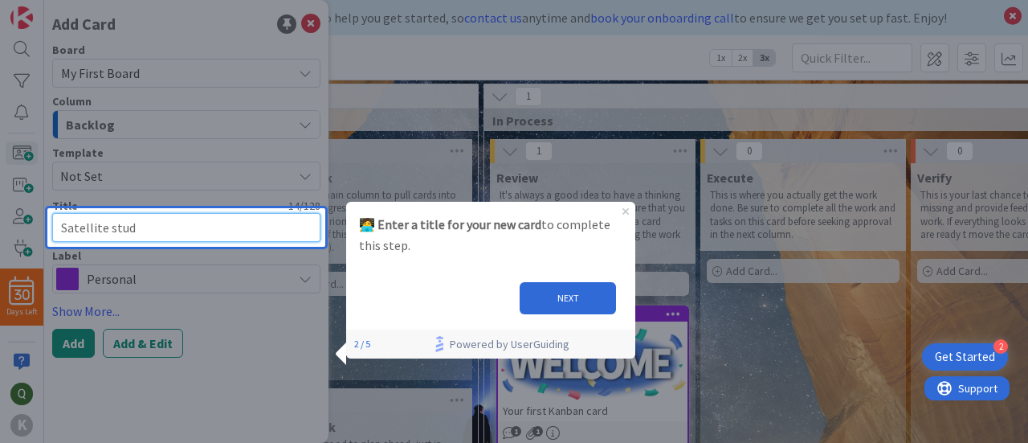
type textarea "Satellite studn"
type textarea "x"
type textarea "Satellite stud"
type textarea "x"
type textarea "Satellite stude"
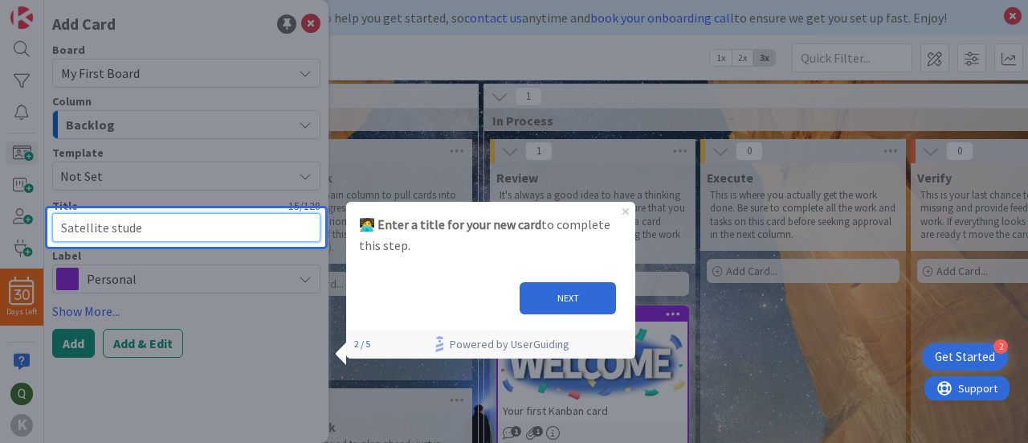
type textarea "x"
type textarea "Satellite studen"
type textarea "x"
type textarea "Satellite student"
type textarea "x"
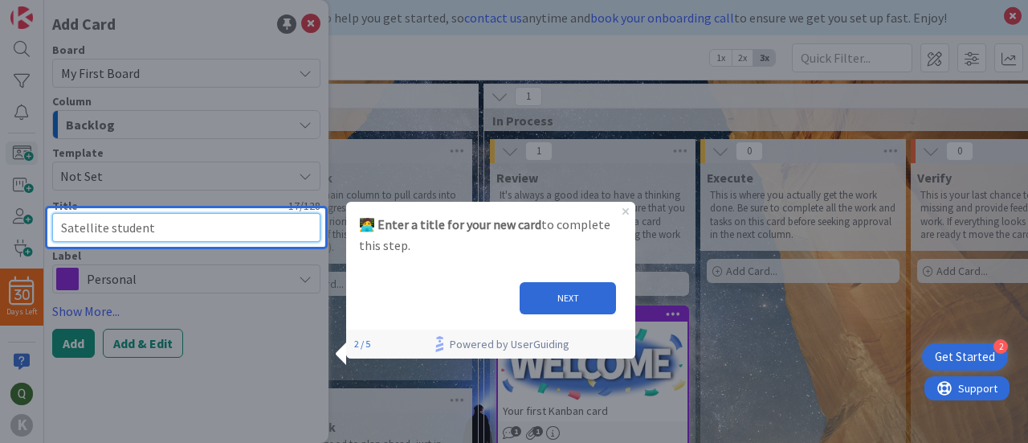
type textarea "Satellite student"
type textarea "x"
type textarea "Satellite student f"
type textarea "x"
type textarea "Satellite student fi"
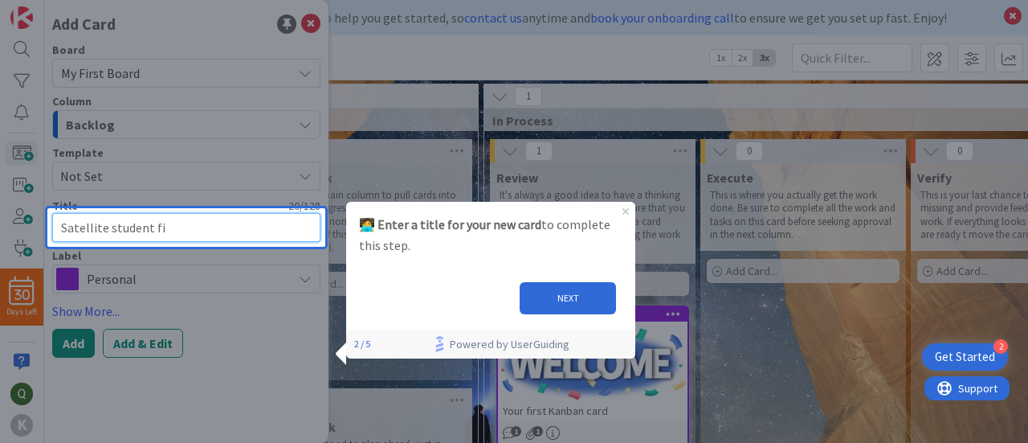
type textarea "x"
type textarea "Satellite student f"
type textarea "x"
type textarea "Satellite student"
type textarea "x"
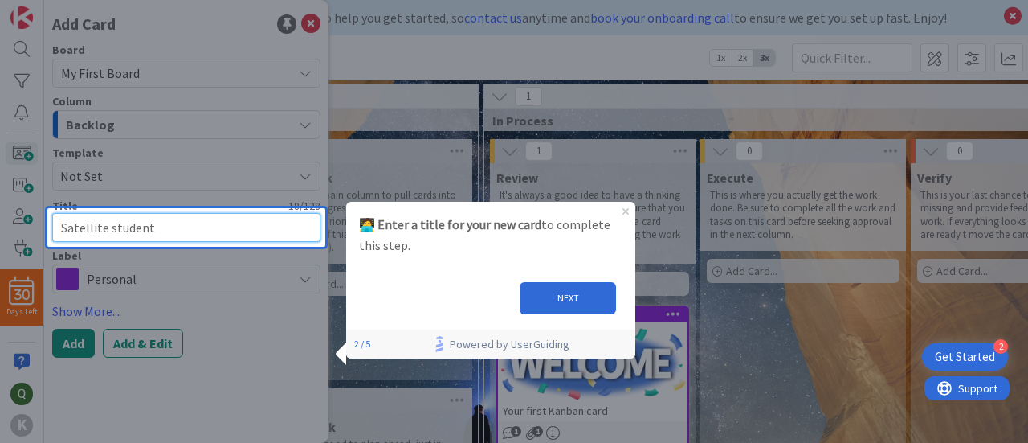
type textarea "Satellite student f"
type textarea "x"
type textarea "Satellite student fi"
type textarea "x"
type textarea "Satellite student f"
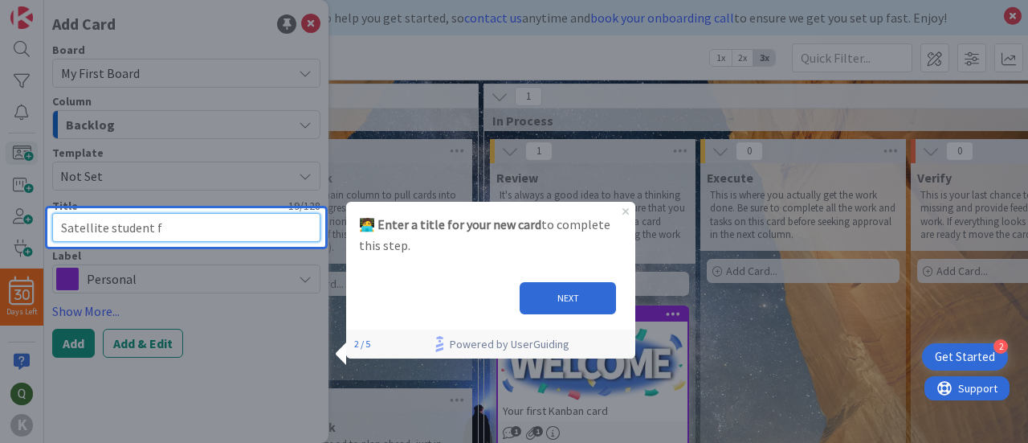
type textarea "x"
type textarea "Satellite student"
type textarea "x"
type textarea "Satellite student i"
type textarea "x"
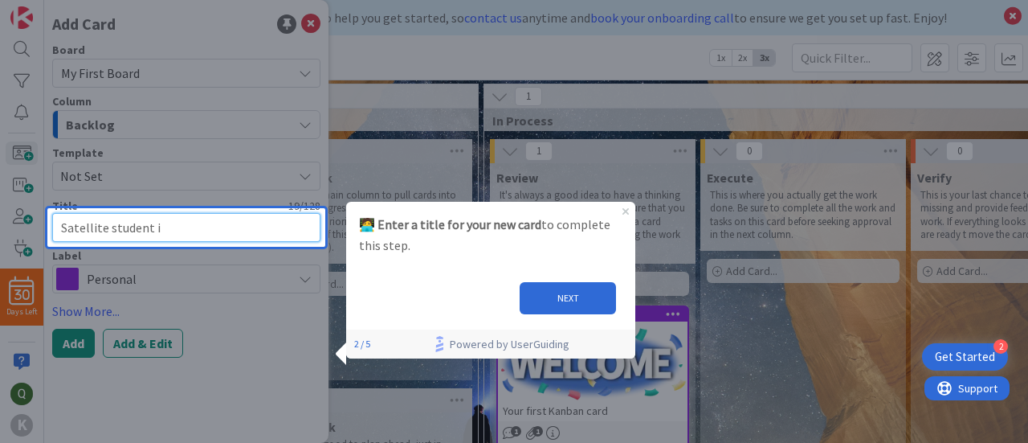
type textarea "Satellite student if"
type textarea "x"
type textarea "Satellite student if"
type textarea "x"
type textarea "Satellite student if t"
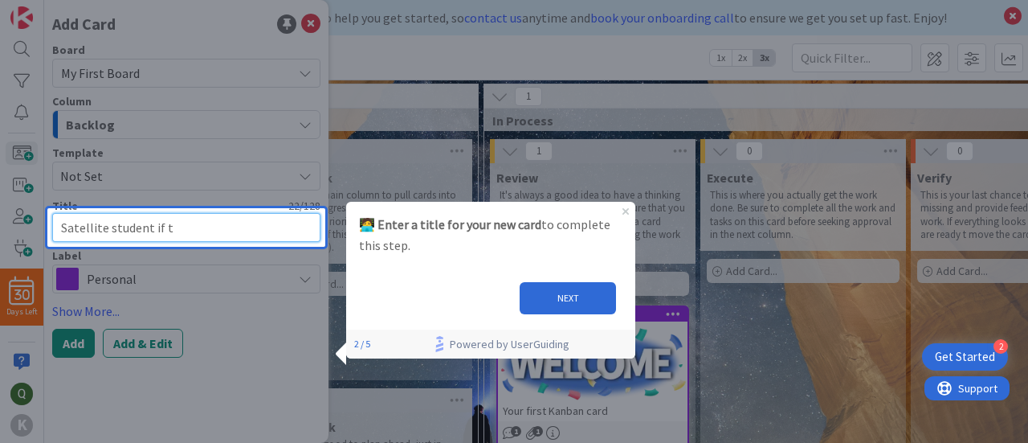
type textarea "x"
type textarea "Satellite student if"
type textarea "x"
type textarea "Satellite student if"
type textarea "x"
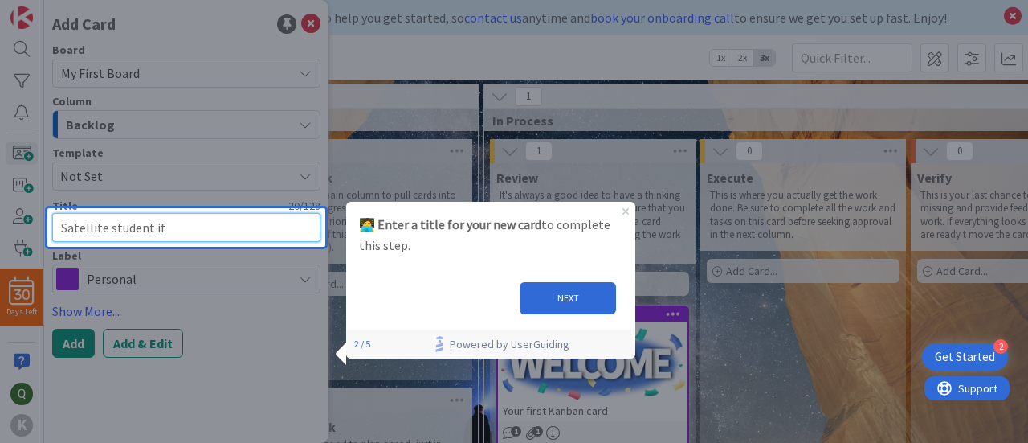
type textarea "Satellite student i"
type textarea "x"
type textarea "Satellite student"
type textarea "x"
type textarea "Satellite student o"
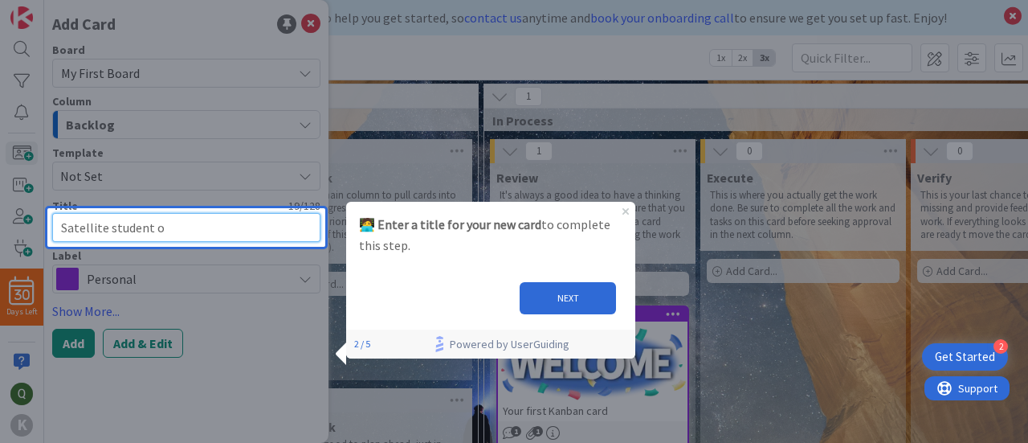
type textarea "x"
type textarea "Satellite student of"
type textarea "x"
type textarea "Satellite student of"
type textarea "x"
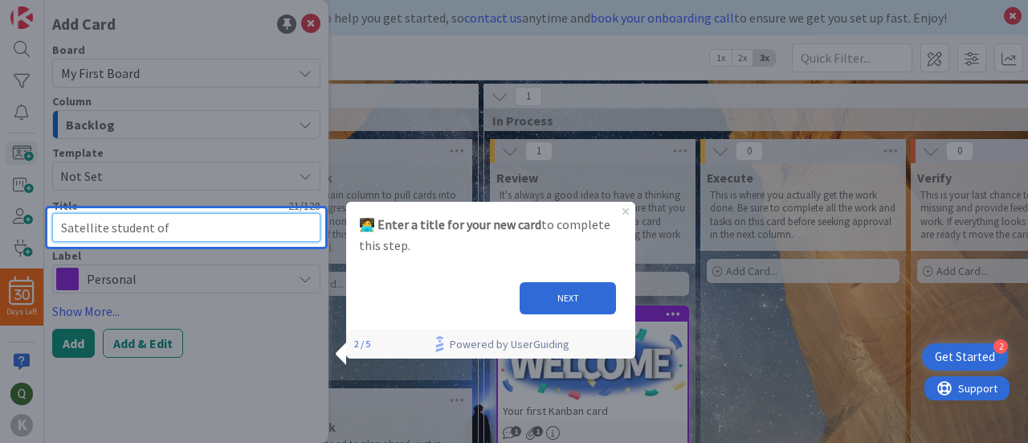
type textarea "Satellite student of t"
type textarea "x"
type textarea "Satellite student of the"
type textarea "x"
type textarea "Satellite student of the"
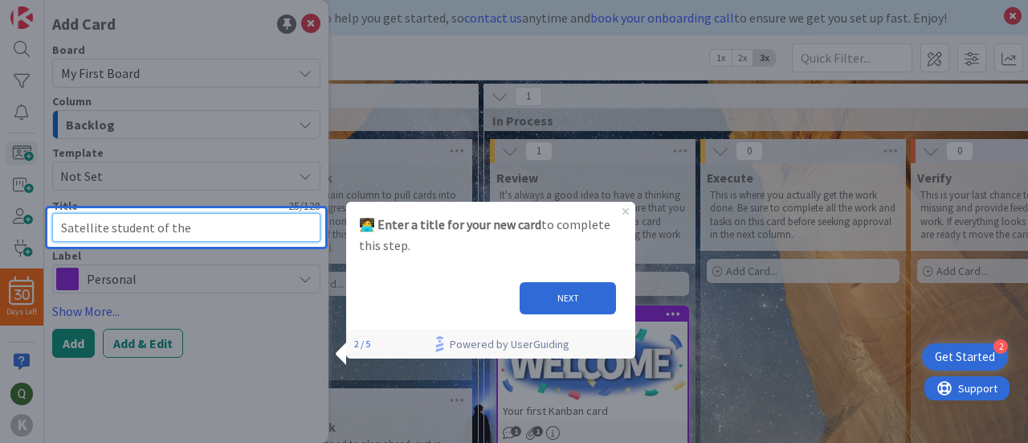
type textarea "x"
type textarea "Satellite student of the m"
type textarea "x"
type textarea "Satellite student of the mot"
type textarea "x"
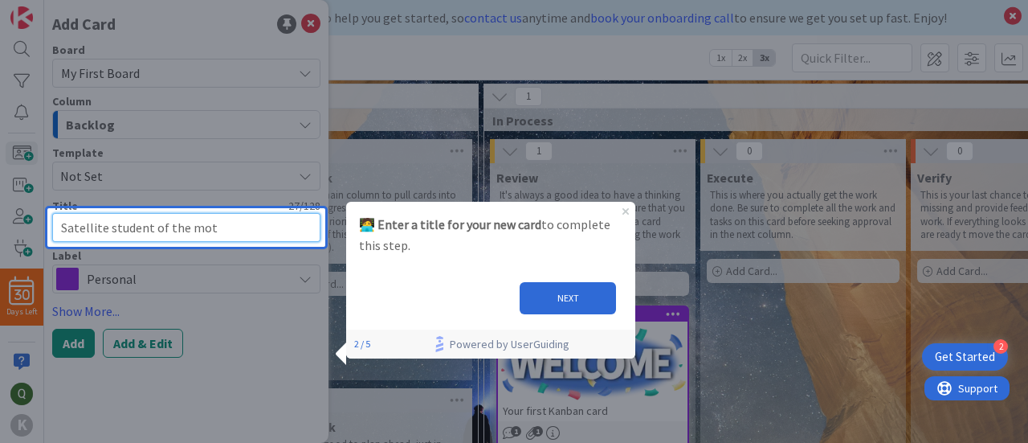
type textarea "Satellite student of the moth"
type textarea "x"
type textarea "Satellite student of the mothe"
type textarea "x"
type textarea "Satellite student of the moth"
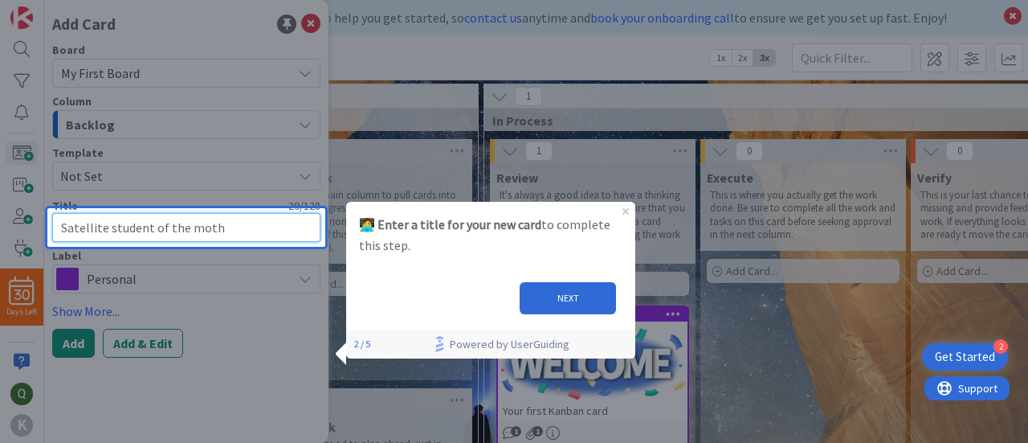
type textarea "x"
type textarea "Satellite student of the mot"
type textarea "x"
type textarea "Satellite student of the mo"
type textarea "x"
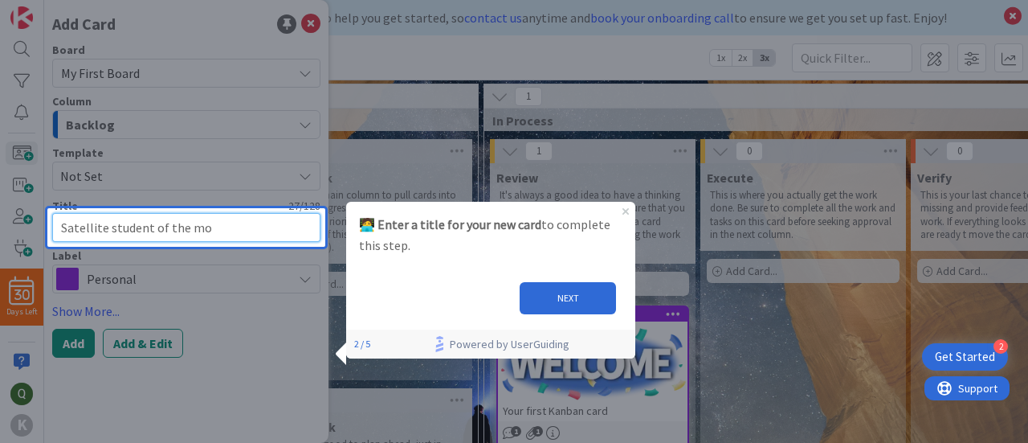
type textarea "Satellite student of the mon"
type textarea "x"
type textarea "Satellite student of the mont"
type textarea "x"
type textarea "Satellite student of the month"
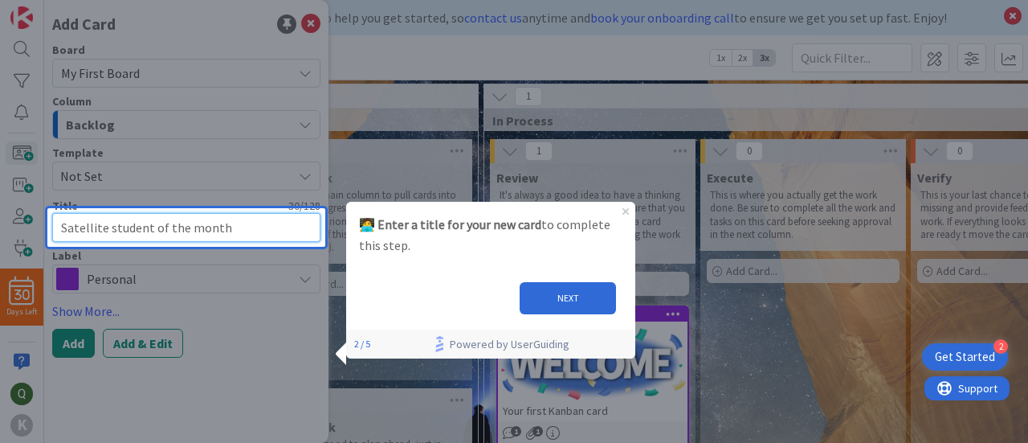
type textarea "x"
type textarea "Satellite student of the month"
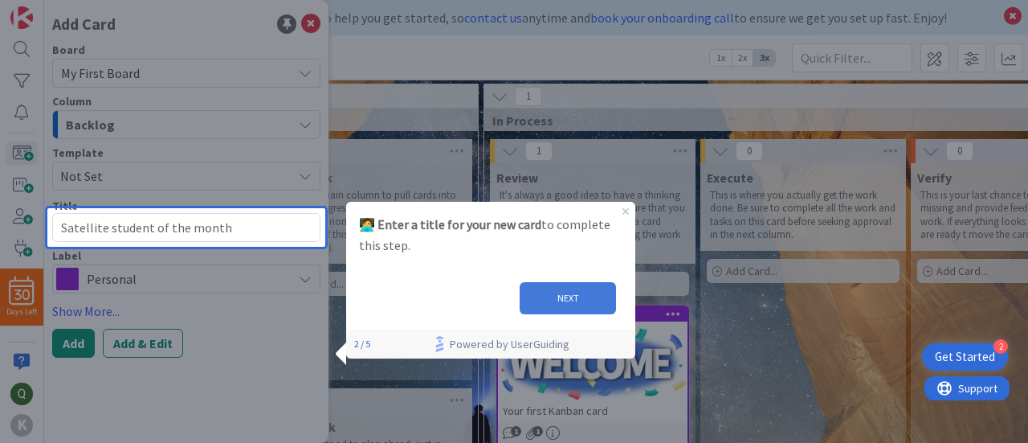
click at [541, 288] on button "NEXT" at bounding box center [568, 298] width 96 height 32
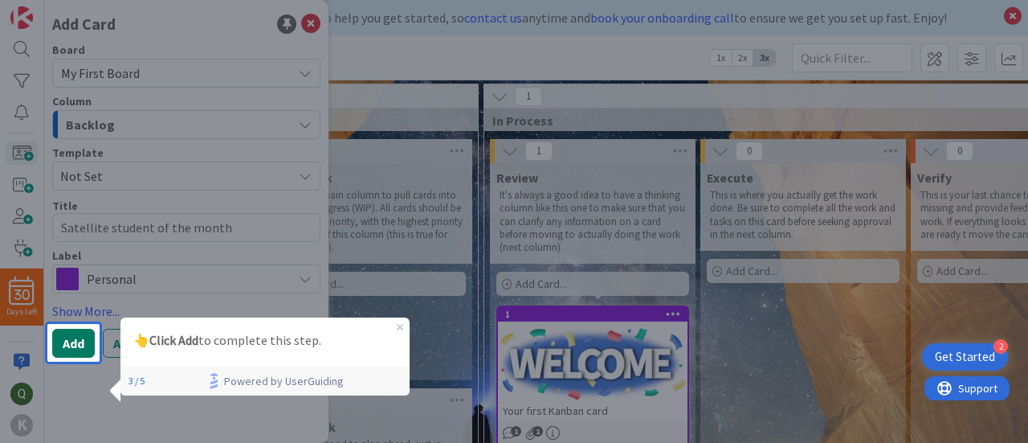
click at [87, 353] on button "Add" at bounding box center [73, 342] width 43 height 29
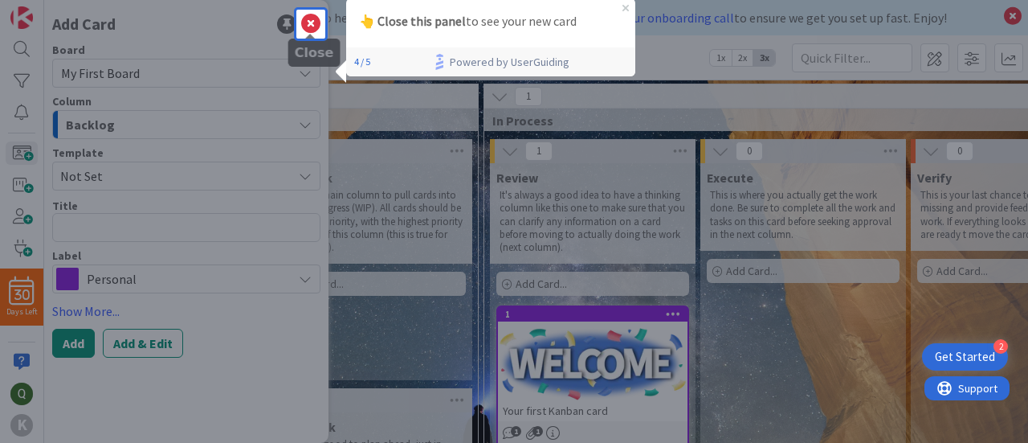
click at [316, 27] on icon at bounding box center [310, 23] width 19 height 19
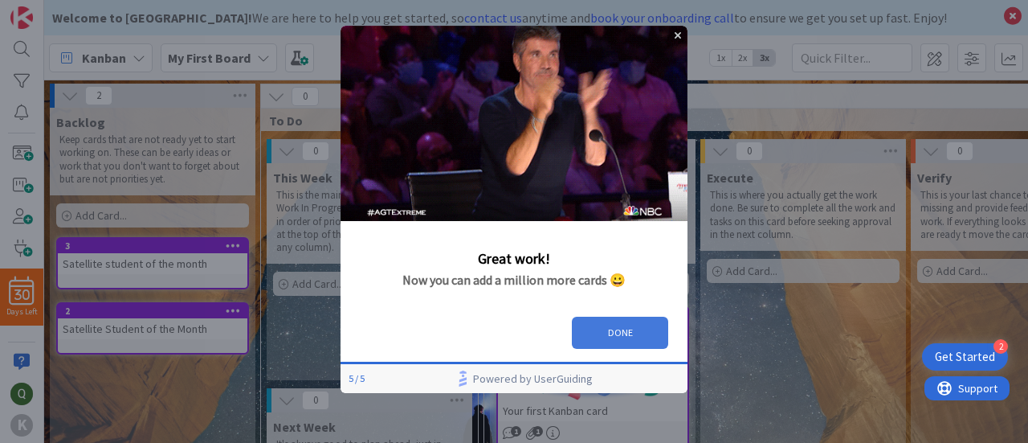
drag, startPoint x: 585, startPoint y: 327, endPoint x: 927, endPoint y: 348, distance: 342.8
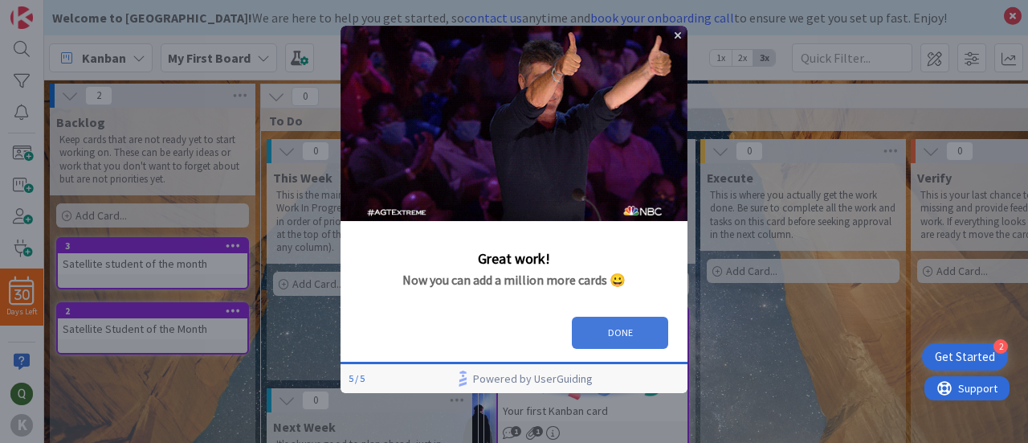
click at [585, 327] on button "DONE" at bounding box center [620, 332] width 96 height 32
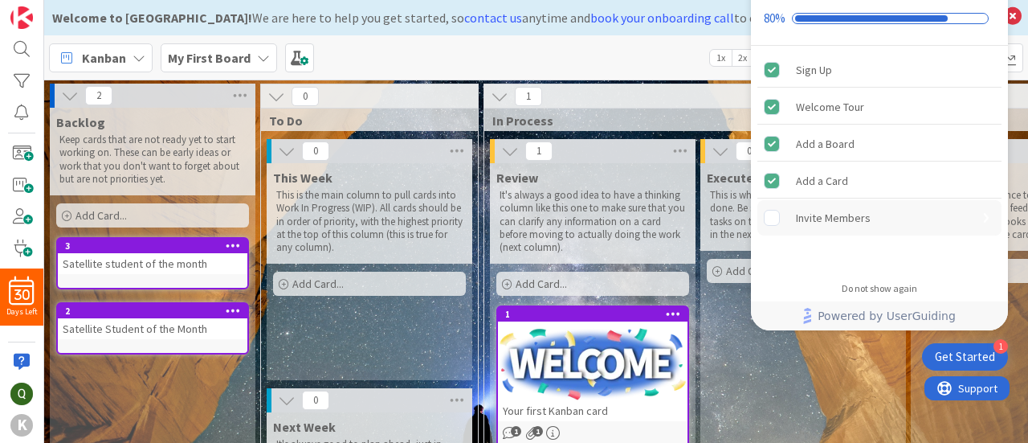
click at [773, 228] on div "Invite Members" at bounding box center [879, 217] width 244 height 35
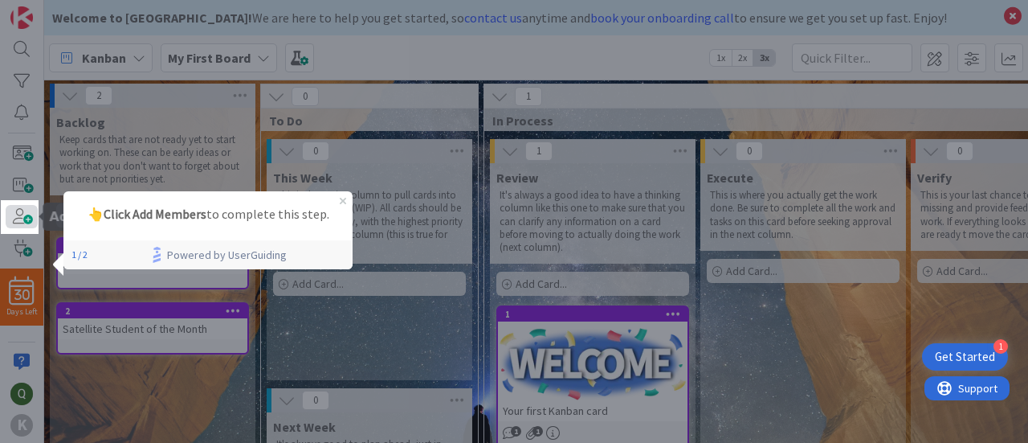
click at [18, 214] on span at bounding box center [22, 216] width 32 height 23
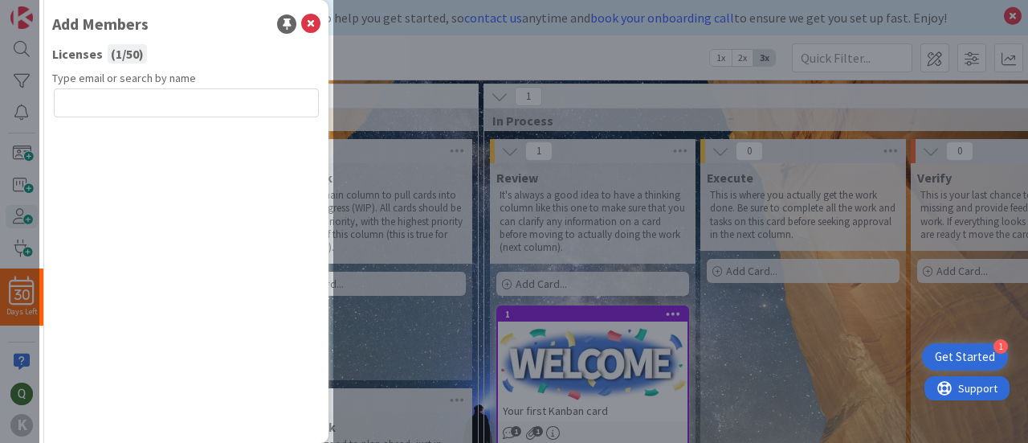
click at [177, 98] on div "2" at bounding box center [153, 96] width 206 height 24
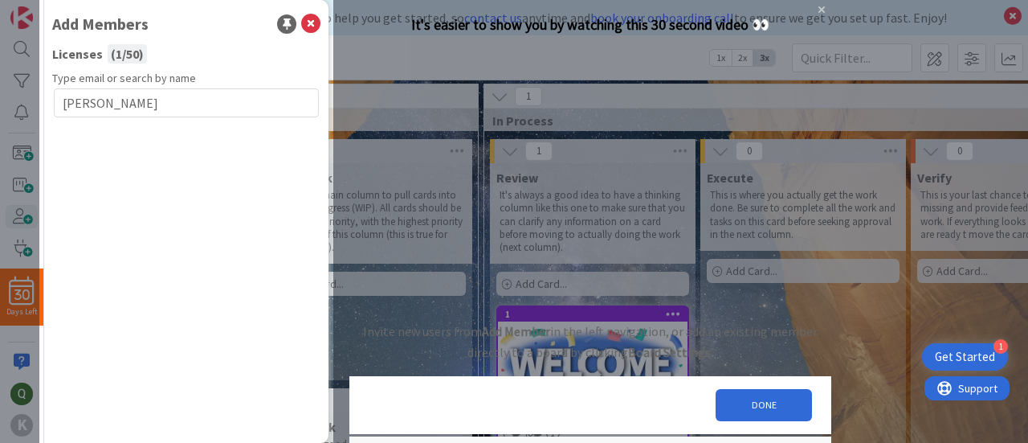
click at [314, 26] on div "Welcome to Kanban Zone! We are here to help you get started, so contact us anyt…" at bounding box center [524, 17] width 944 height 19
click at [310, 28] on div "Welcome to Kanban Zone! We are here to help you get started, so contact us anyt…" at bounding box center [536, 17] width 984 height 35
type input "ryan"
click at [736, 421] on button "DONE" at bounding box center [764, 405] width 96 height 32
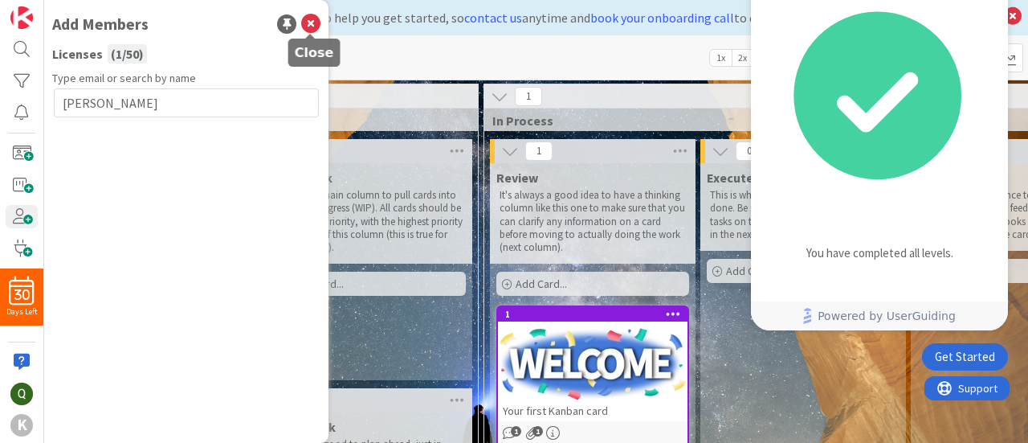
click at [313, 23] on icon at bounding box center [310, 23] width 19 height 19
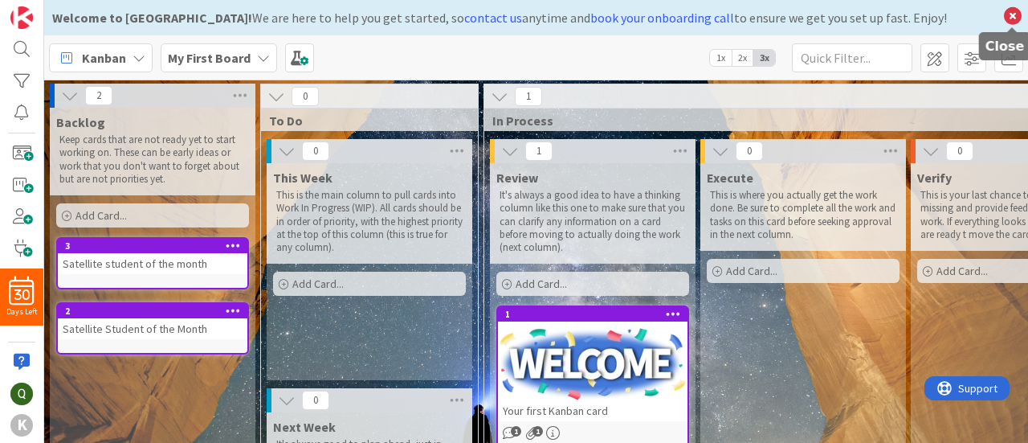
click at [1010, 12] on icon at bounding box center [1012, 16] width 21 height 22
